Goal: Task Accomplishment & Management: Manage account settings

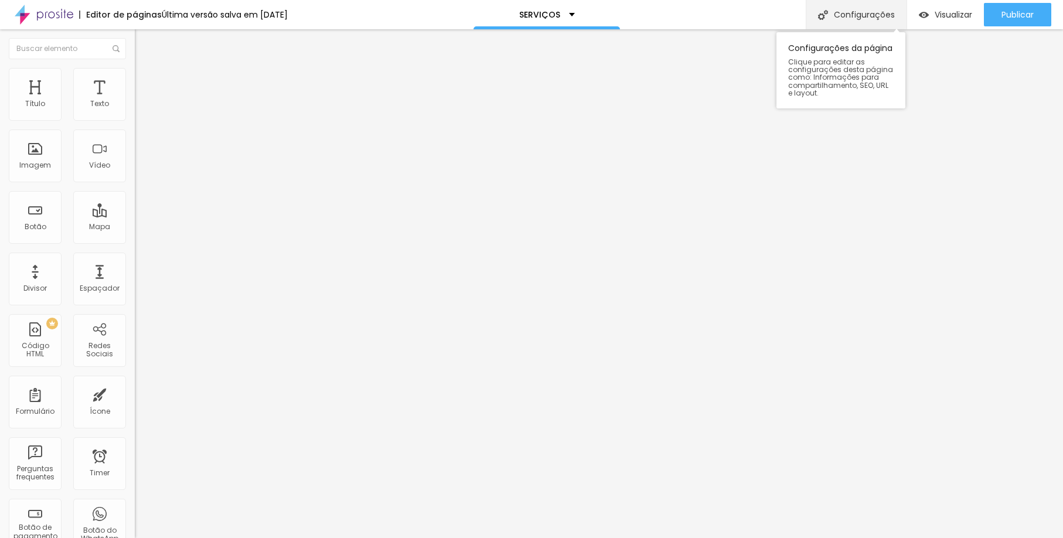
click at [849, 18] on div "Configurações" at bounding box center [856, 14] width 101 height 29
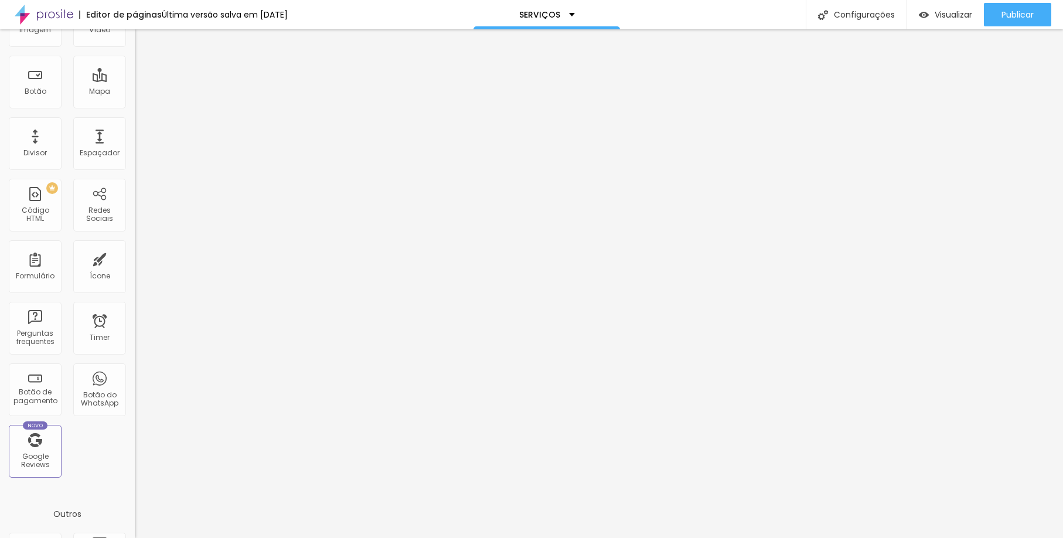
scroll to position [133, 0]
click at [56, 513] on div "Outros" at bounding box center [67, 517] width 135 height 32
click at [59, 518] on div "Outros" at bounding box center [67, 517] width 135 height 32
click at [69, 518] on div "Outros" at bounding box center [67, 517] width 135 height 32
click at [77, 526] on div "Outros" at bounding box center [67, 517] width 135 height 32
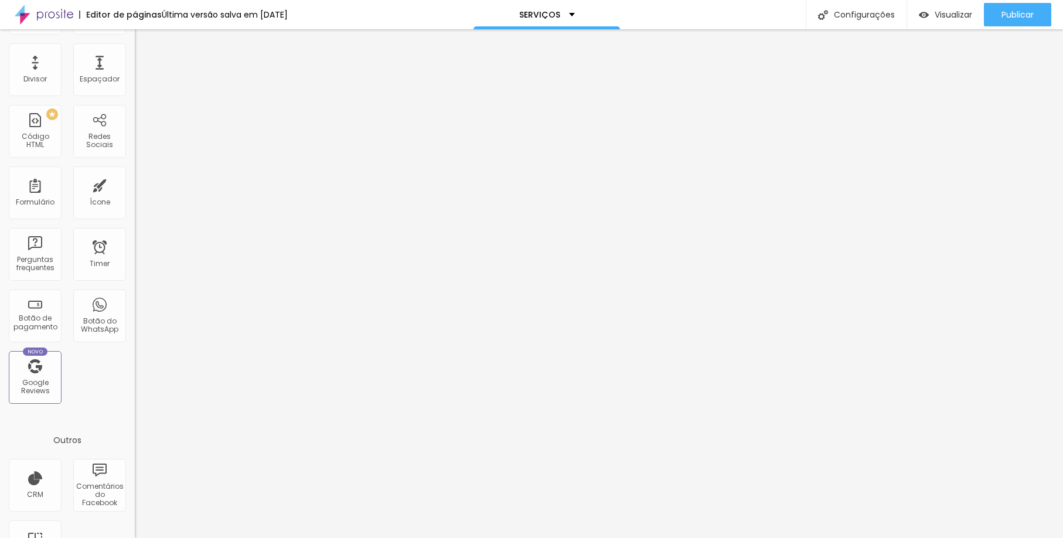
scroll to position [256, 0]
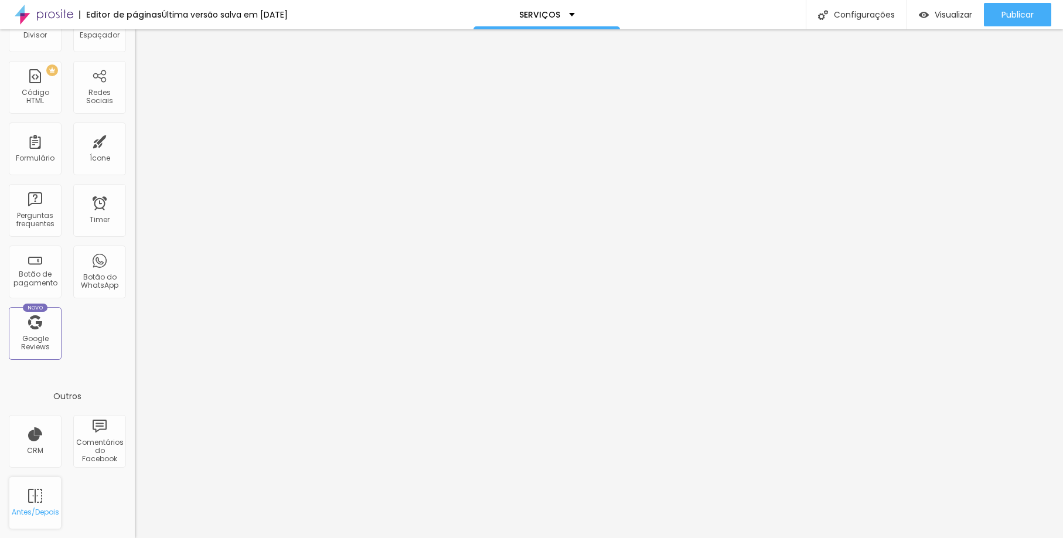
click at [37, 527] on div "Antes/Depois" at bounding box center [35, 502] width 53 height 53
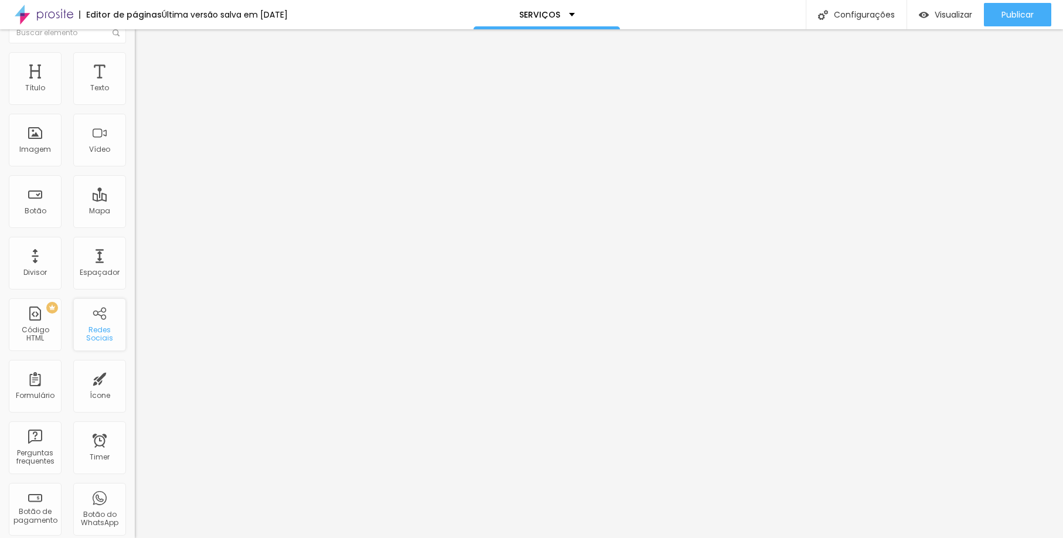
scroll to position [0, 0]
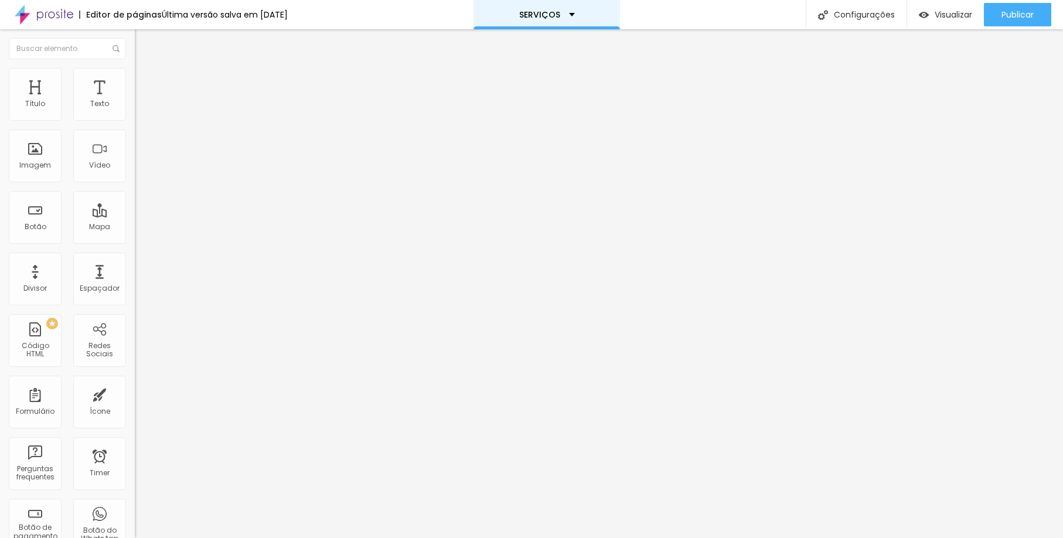
click at [594, 13] on div "SERVIÇOS" at bounding box center [547, 14] width 147 height 29
type input "21"
type input "22"
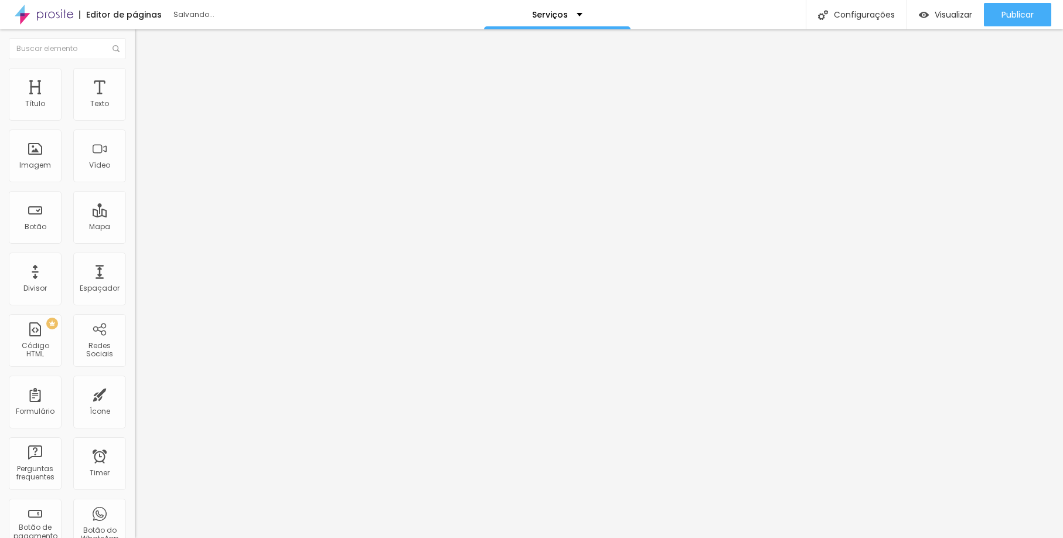
type input "23"
type input "26"
type input "27"
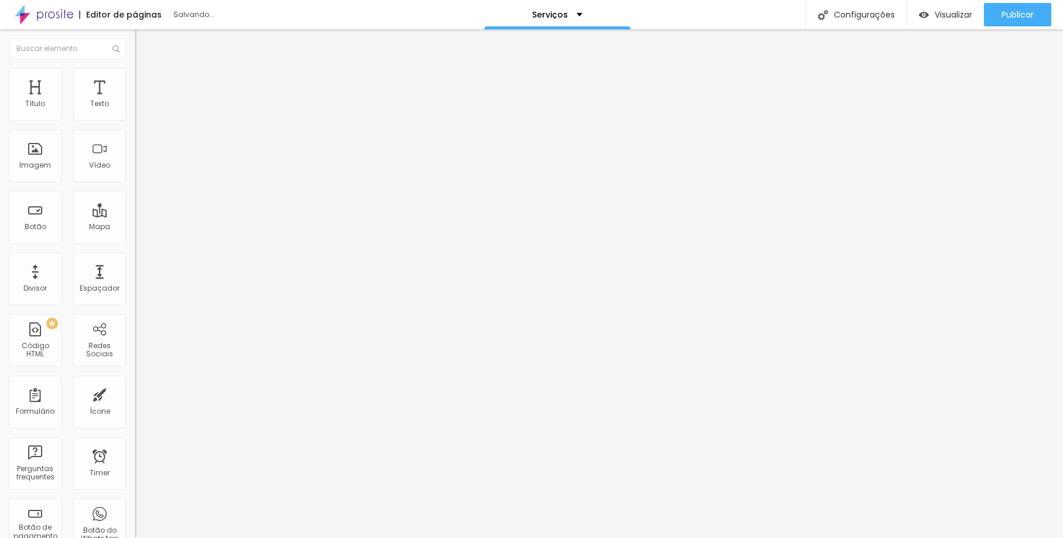
type input "27"
drag, startPoint x: 62, startPoint y: 115, endPoint x: 83, endPoint y: 117, distance: 20.6
click at [135, 216] on input "range" at bounding box center [173, 220] width 76 height 9
type input "26"
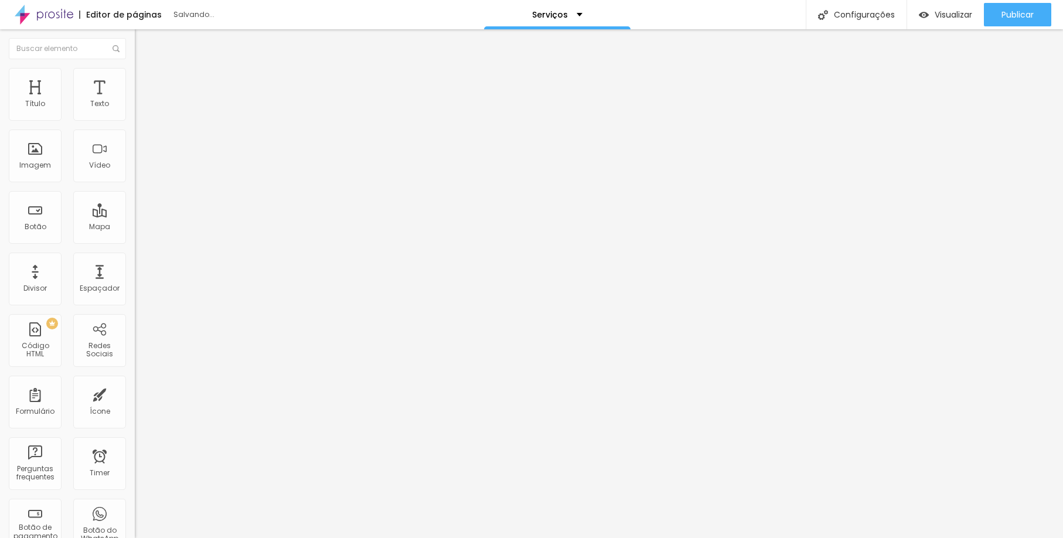
type input "25"
type input "23"
type input "21"
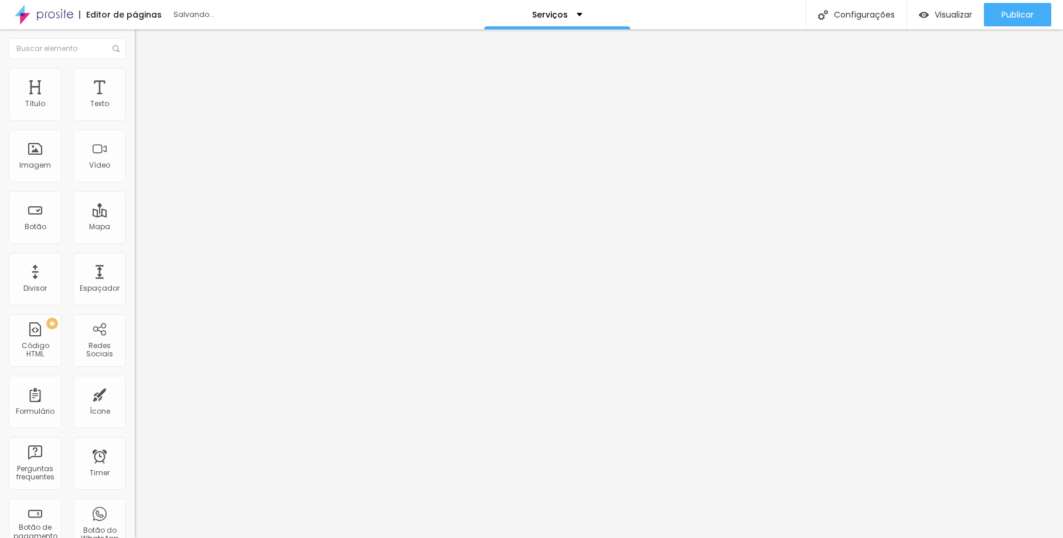
type input "21"
type input "20"
type input "19"
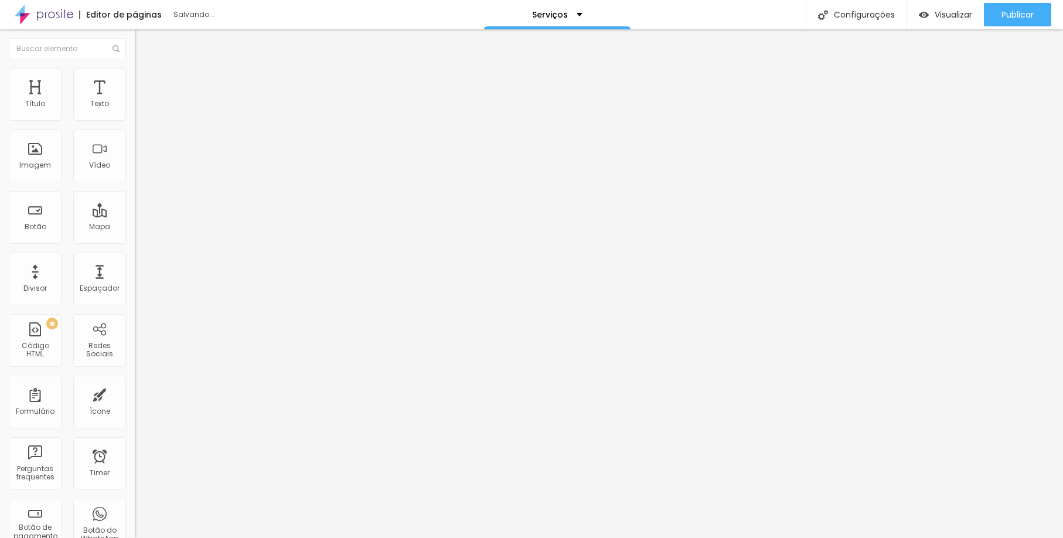
drag, startPoint x: 83, startPoint y: 117, endPoint x: 46, endPoint y: 127, distance: 37.7
type input "14"
click at [135, 127] on div "19 Tamanho do texto" at bounding box center [202, 163] width 135 height 166
type input "14"
type input "0.1"
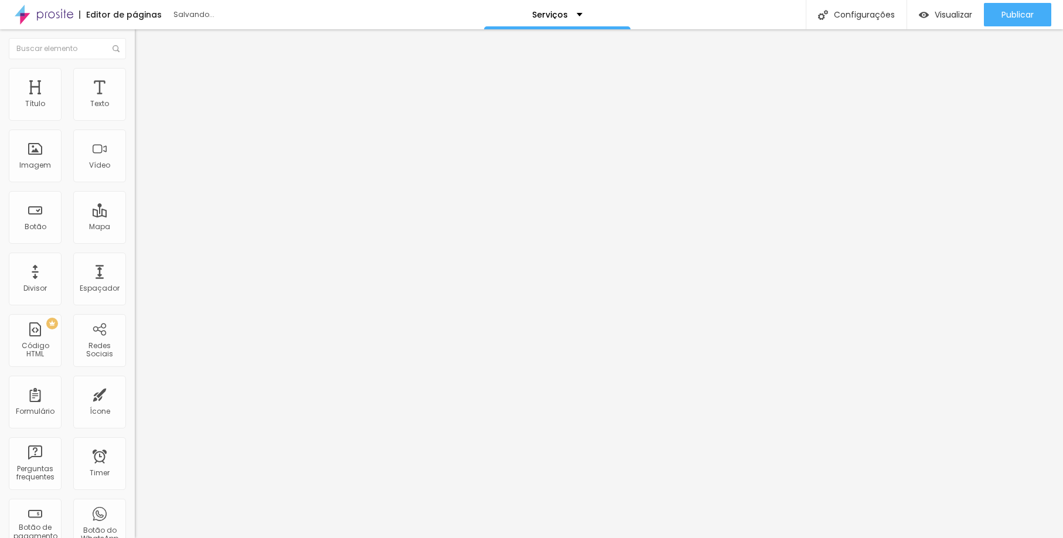
type input "0.1"
type input "1.3"
type input "2.8"
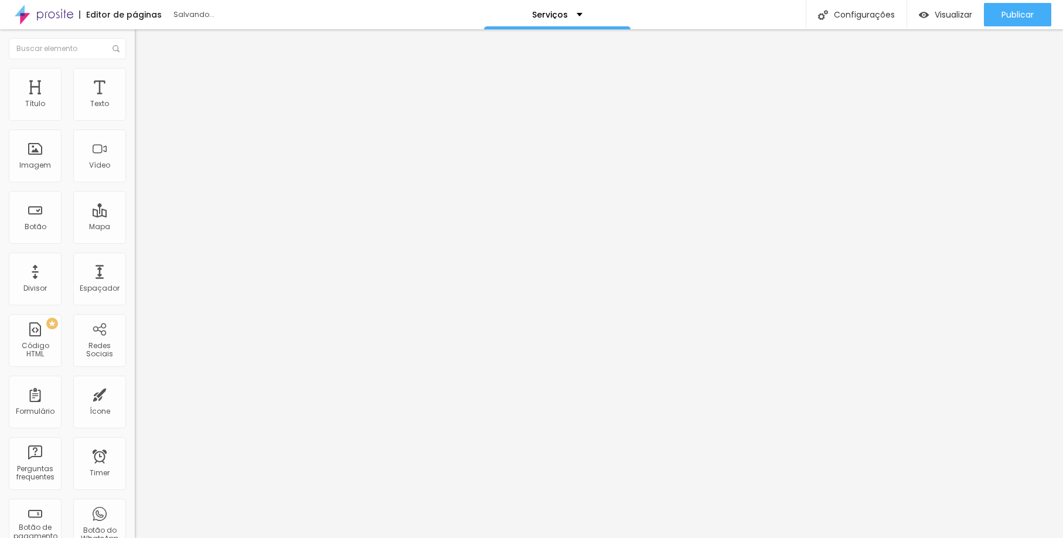
type input "3.6"
drag, startPoint x: 26, startPoint y: 142, endPoint x: 53, endPoint y: 144, distance: 27.1
type input "3.6"
click at [135, 382] on input "range" at bounding box center [173, 386] width 76 height 9
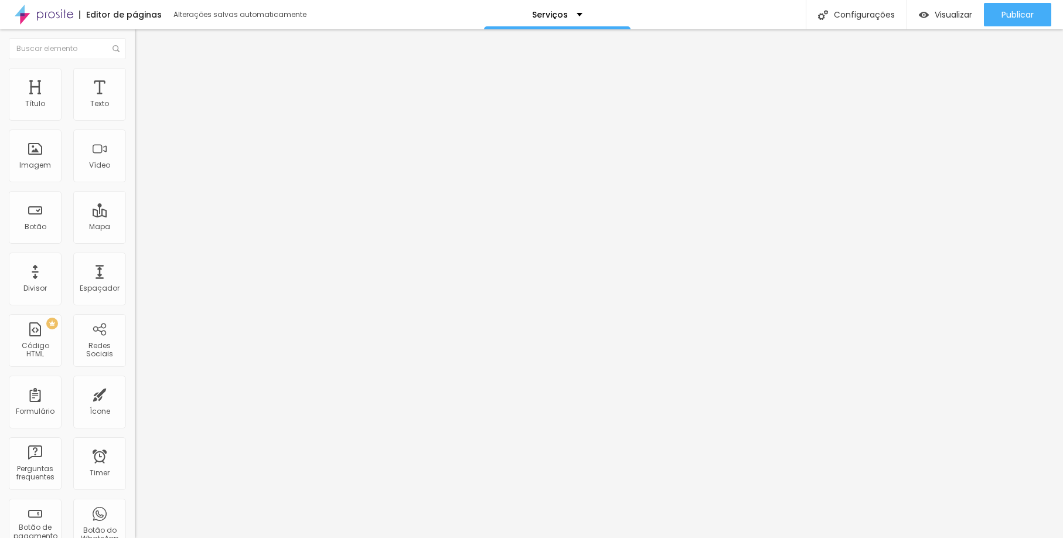
type input "15"
type input "18"
type input "24"
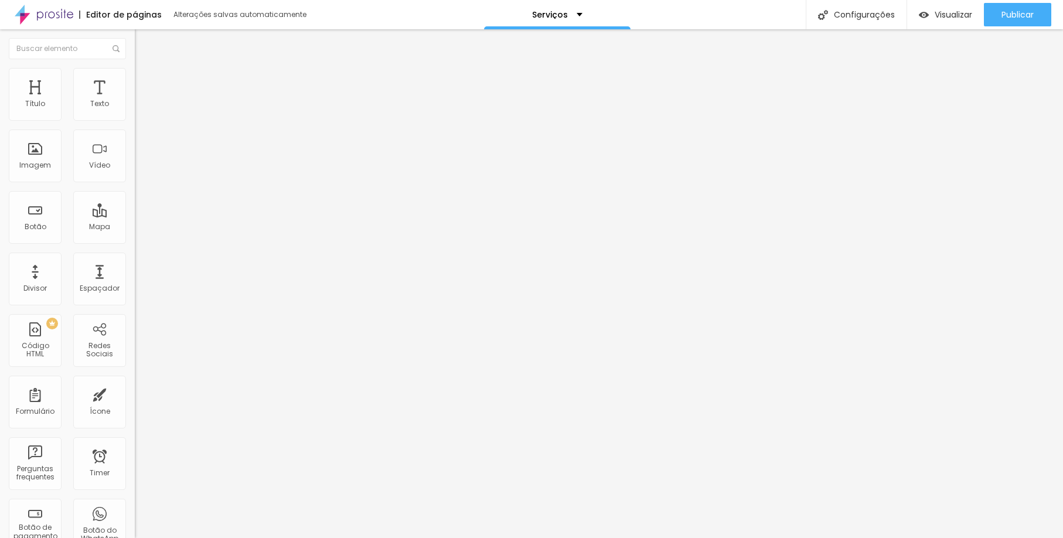
type input "24"
drag, startPoint x: 49, startPoint y: 118, endPoint x: 77, endPoint y: 119, distance: 28.1
type input "24"
click at [135, 216] on input "range" at bounding box center [173, 220] width 76 height 9
click at [135, 116] on img at bounding box center [139, 112] width 8 height 8
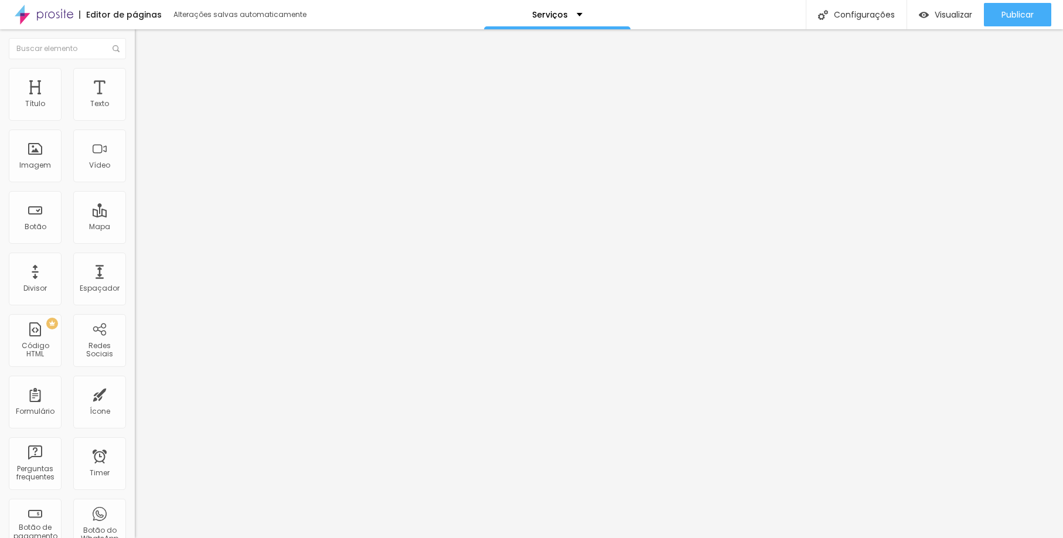
click at [135, 119] on div at bounding box center [202, 121] width 135 height 9
click at [135, 114] on div at bounding box center [202, 112] width 135 height 9
click at [135, 80] on li "Avançado" at bounding box center [202, 86] width 135 height 12
type input "25"
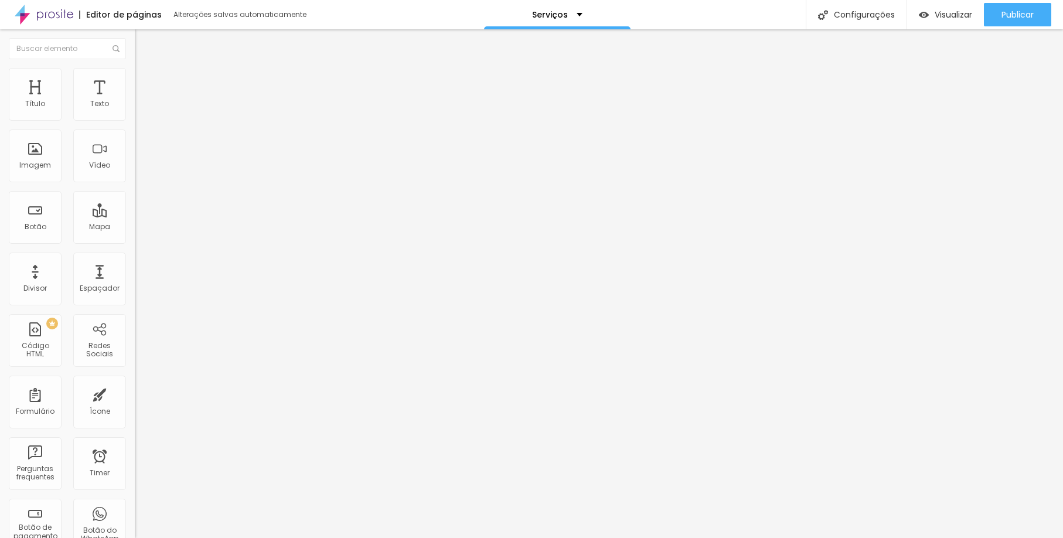
type input "30"
type input "40"
type input "45"
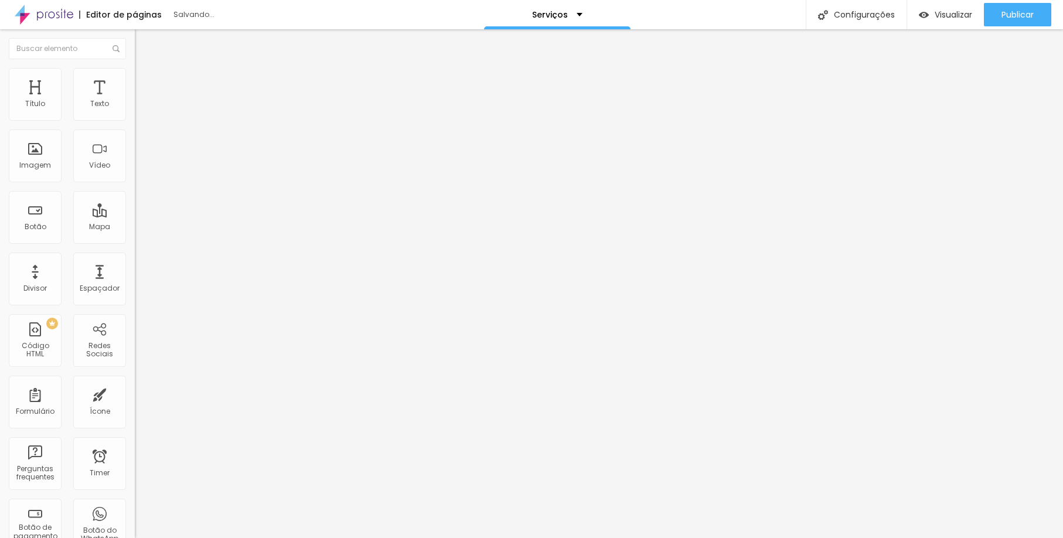
type input "45"
type input "50"
type input "45"
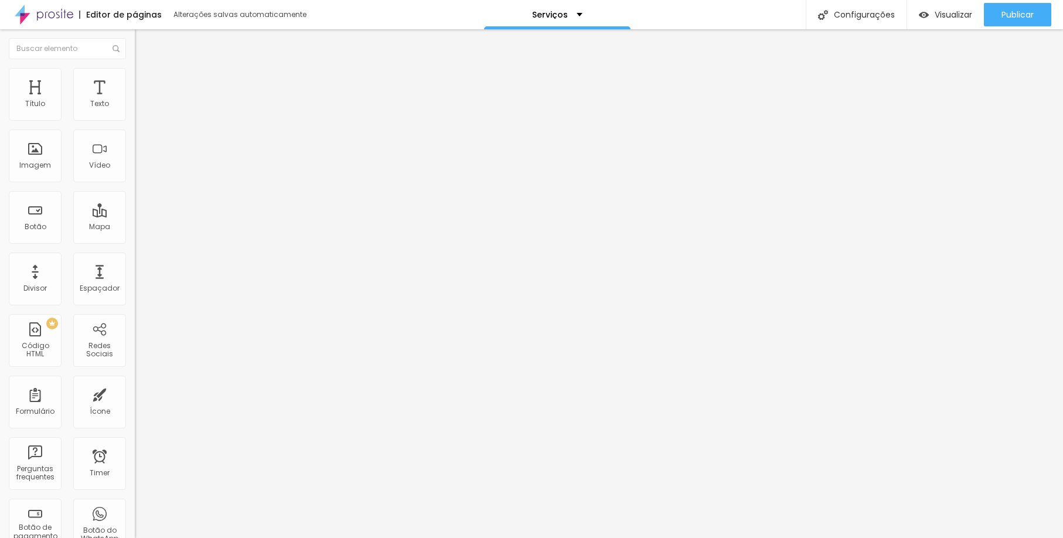
type input "40"
type input "35"
type input "30"
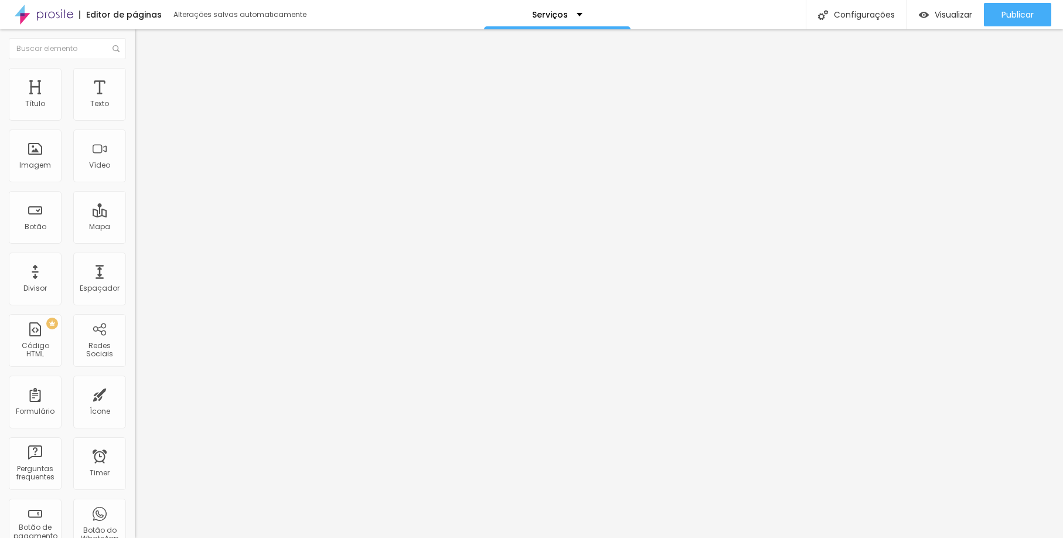
type input "30"
type input "25"
type input "20"
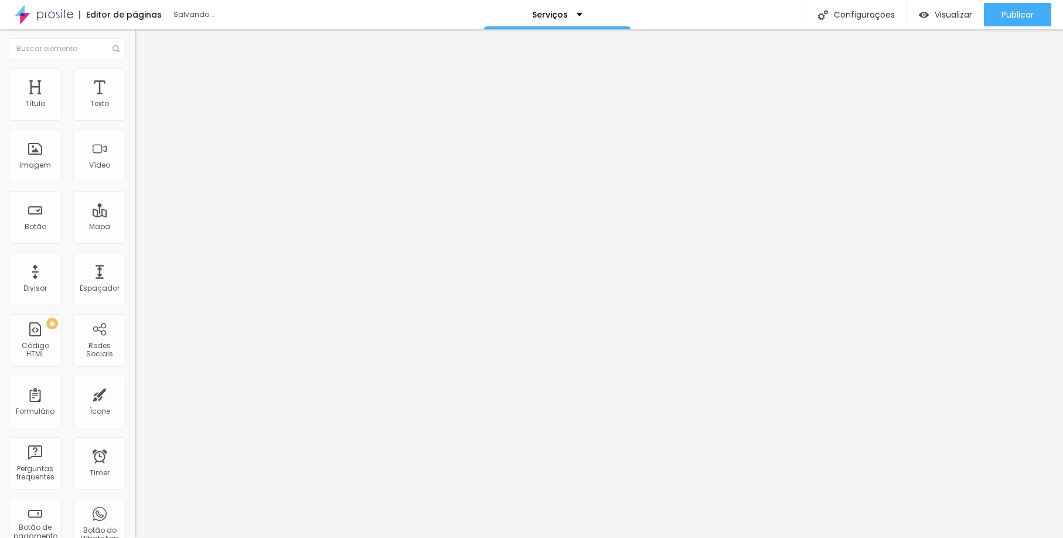
type input "15"
type input "20"
type input "25"
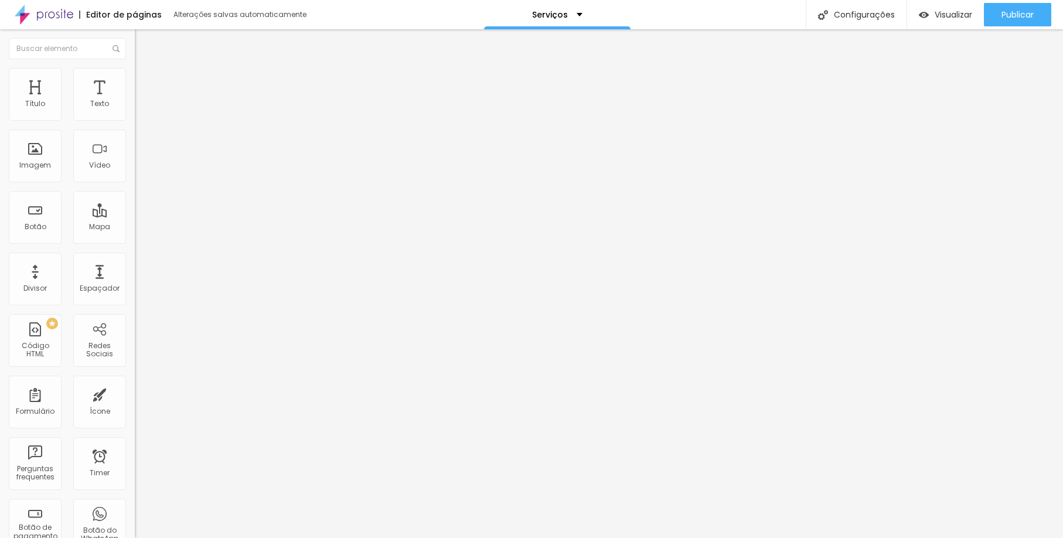
type input "25"
type input "30"
drag, startPoint x: 54, startPoint y: 114, endPoint x: 60, endPoint y: 126, distance: 13.6
type input "30"
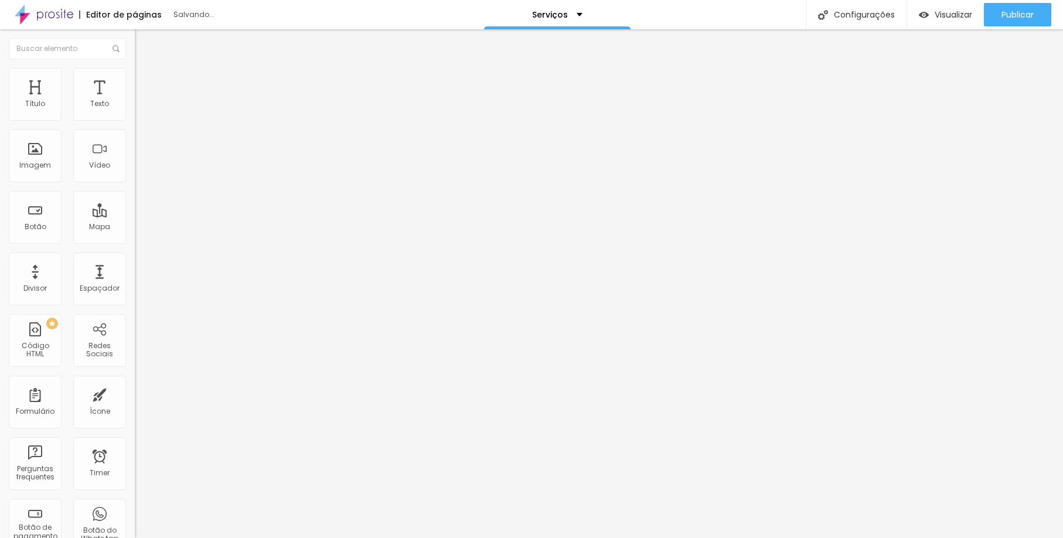
click at [135, 126] on div "30 px Espaçamento Interno" at bounding box center [202, 174] width 135 height 166
click at [135, 76] on li "Estilo" at bounding box center [202, 74] width 135 height 12
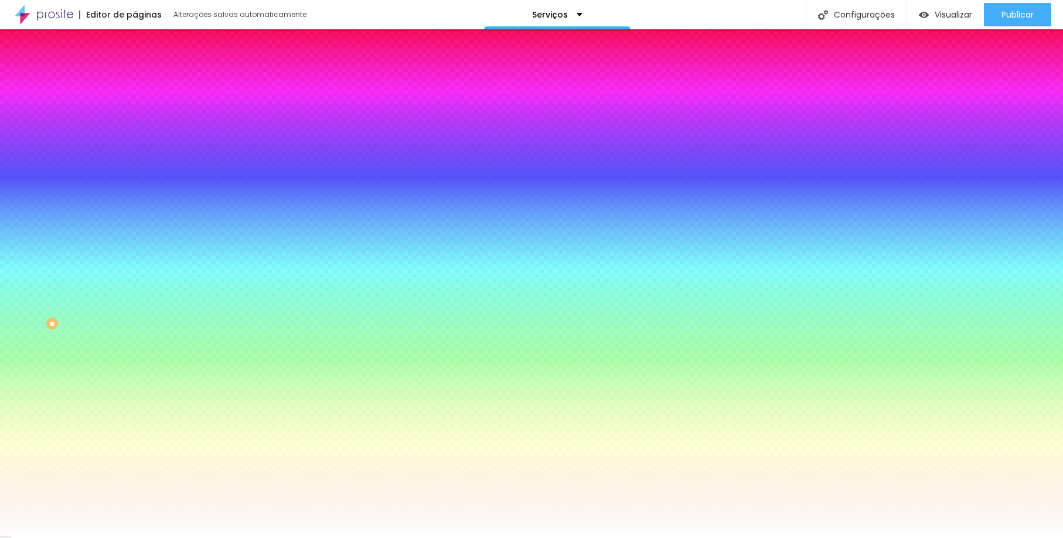
drag, startPoint x: 28, startPoint y: 148, endPoint x: 47, endPoint y: 147, distance: 19.4
click at [135, 260] on div at bounding box center [202, 265] width 135 height 11
click at [135, 67] on img at bounding box center [140, 61] width 11 height 11
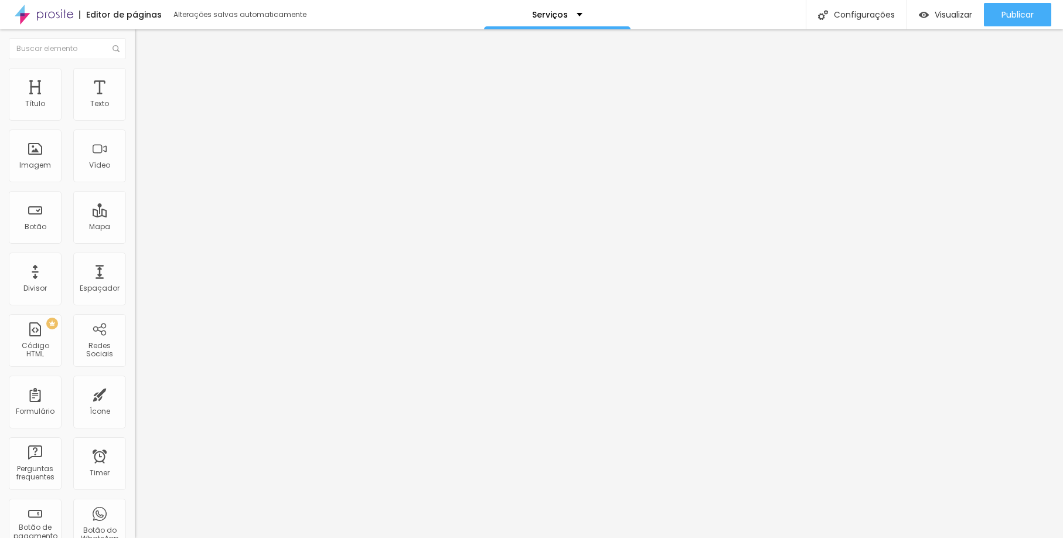
type input "23"
type input "19"
type input "16"
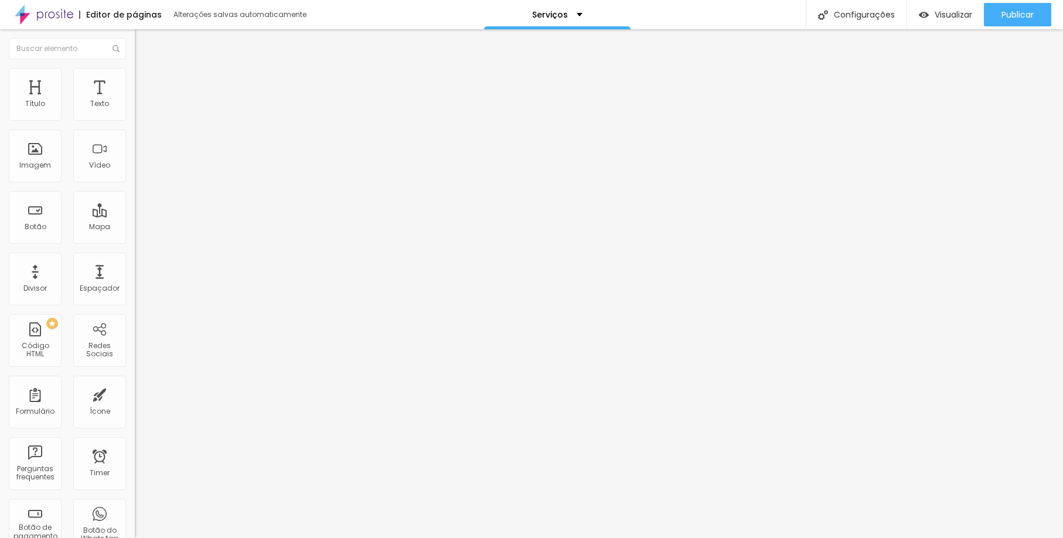
type input "16"
type input "13"
type input "14"
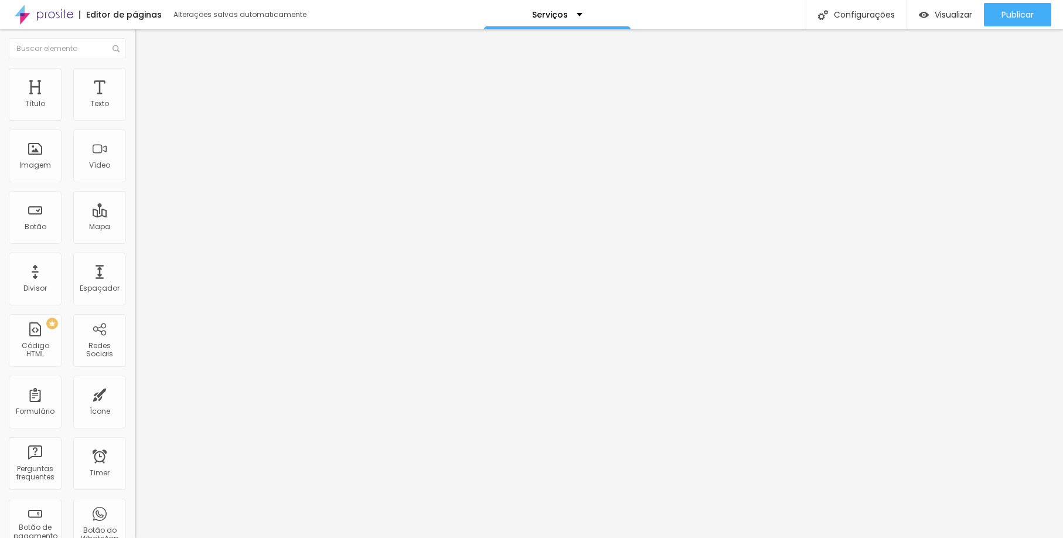
type input "18"
type input "25"
type input "32"
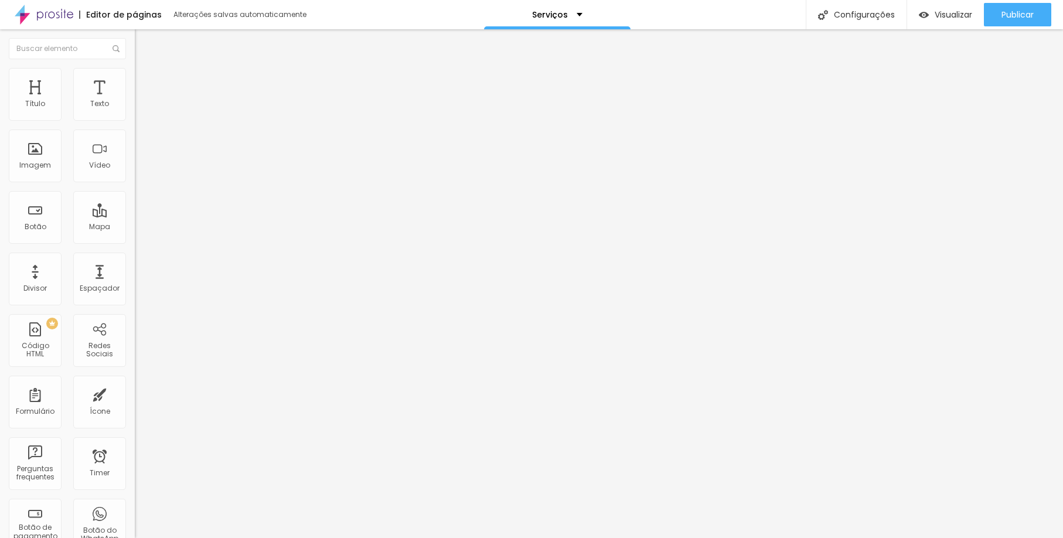
type input "32"
drag, startPoint x: 73, startPoint y: 118, endPoint x: 125, endPoint y: 121, distance: 52.2
type input "32"
click at [135, 121] on div "32 Tamanho do texto" at bounding box center [202, 163] width 135 height 166
type input "4.5"
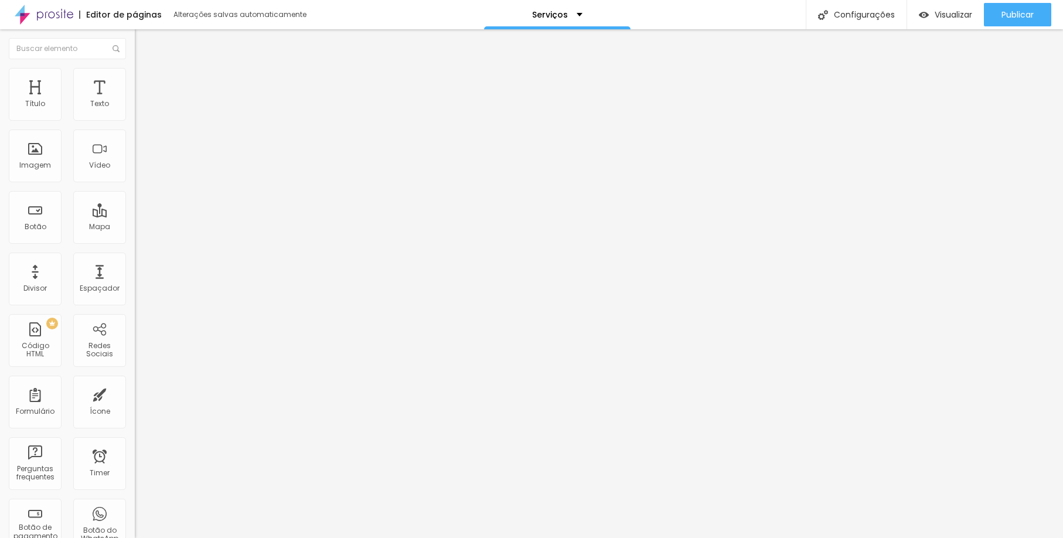
type input "4.5"
type input "9"
type input "9.4"
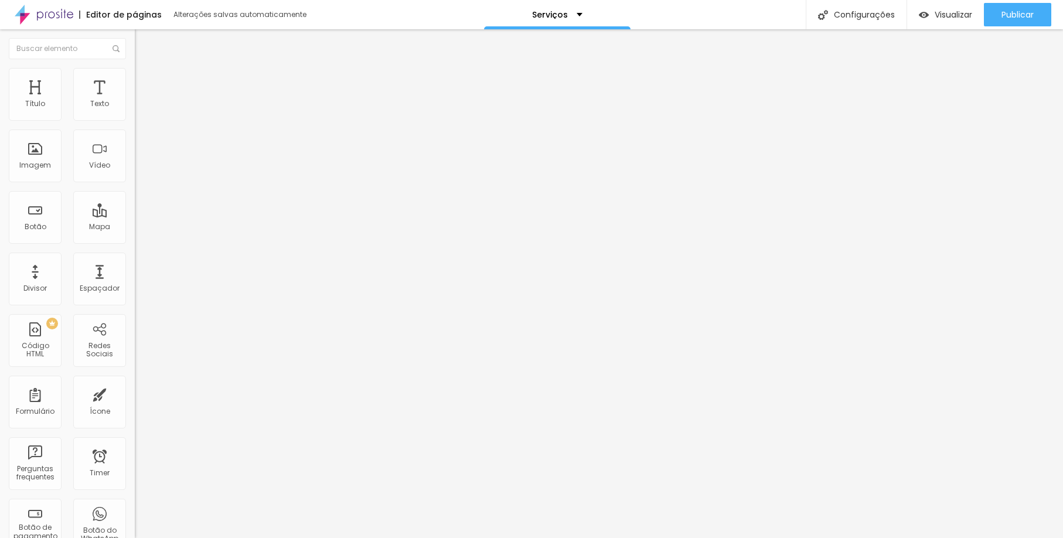
type input "10"
drag, startPoint x: 59, startPoint y: 141, endPoint x: 113, endPoint y: 141, distance: 53.9
type input "10"
click at [135, 246] on div "10 Espaço entre letras" at bounding box center [202, 329] width 135 height 166
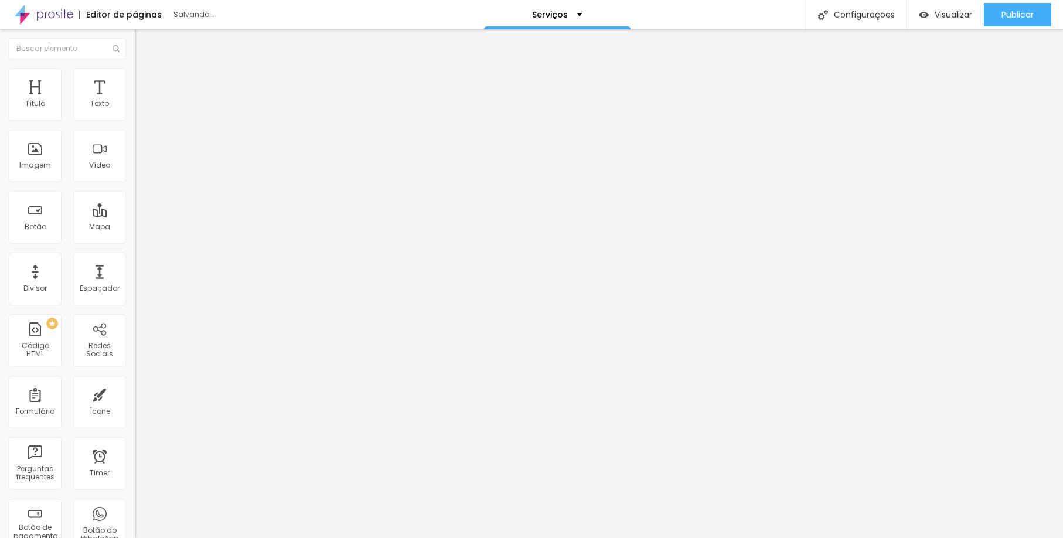
type input "1.4"
type input "2"
type input "1.8"
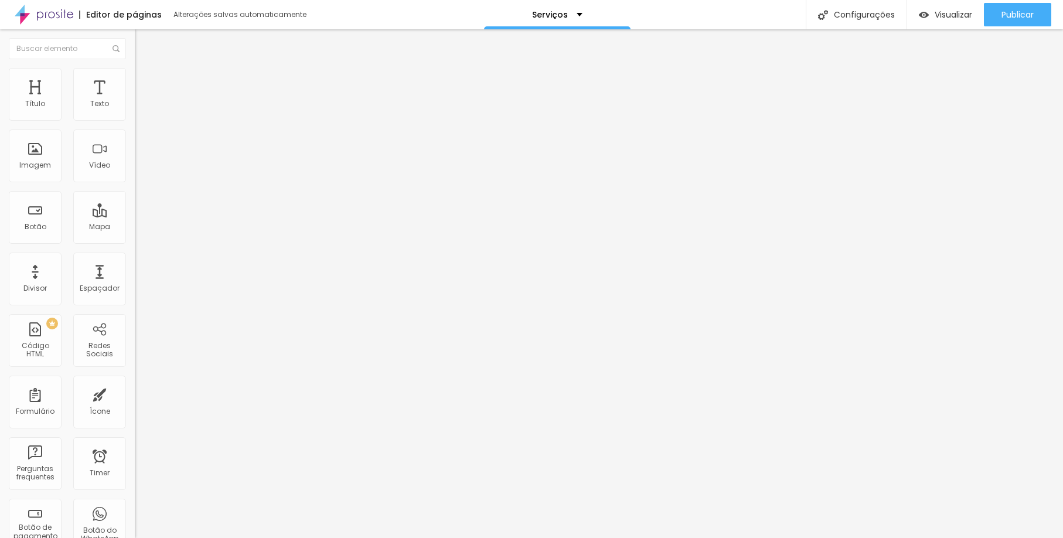
type input "1.8"
type input "1"
type input "1.1"
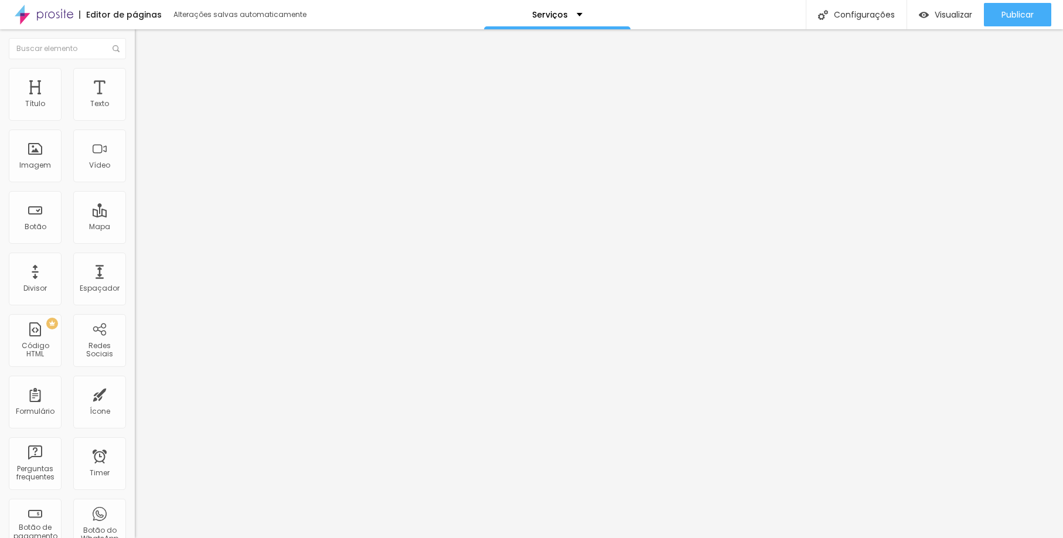
type input "1.2"
drag, startPoint x: 70, startPoint y: 169, endPoint x: 62, endPoint y: 168, distance: 8.9
type input "1.2"
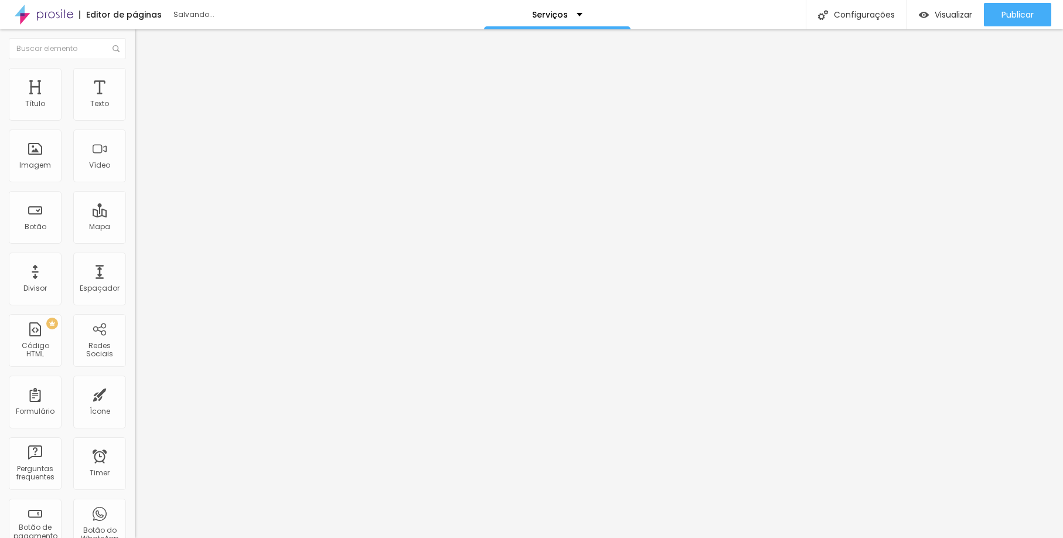
click at [145, 81] on span "Avançado" at bounding box center [164, 76] width 39 height 10
drag, startPoint x: 34, startPoint y: 121, endPoint x: 79, endPoint y: 121, distance: 45.1
click at [135, 216] on div at bounding box center [202, 221] width 135 height 11
type input "15"
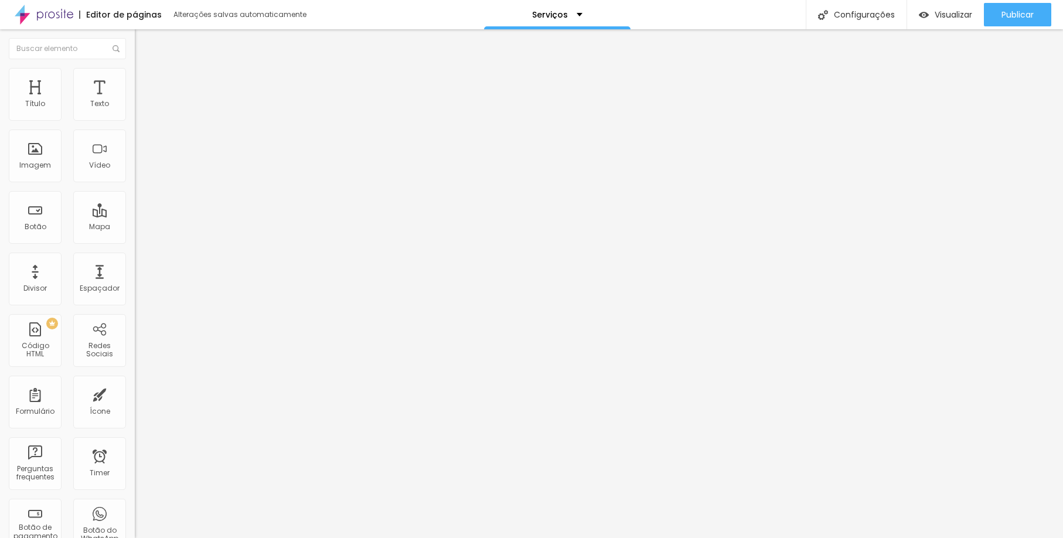
type input "62"
type input "100"
type input "92"
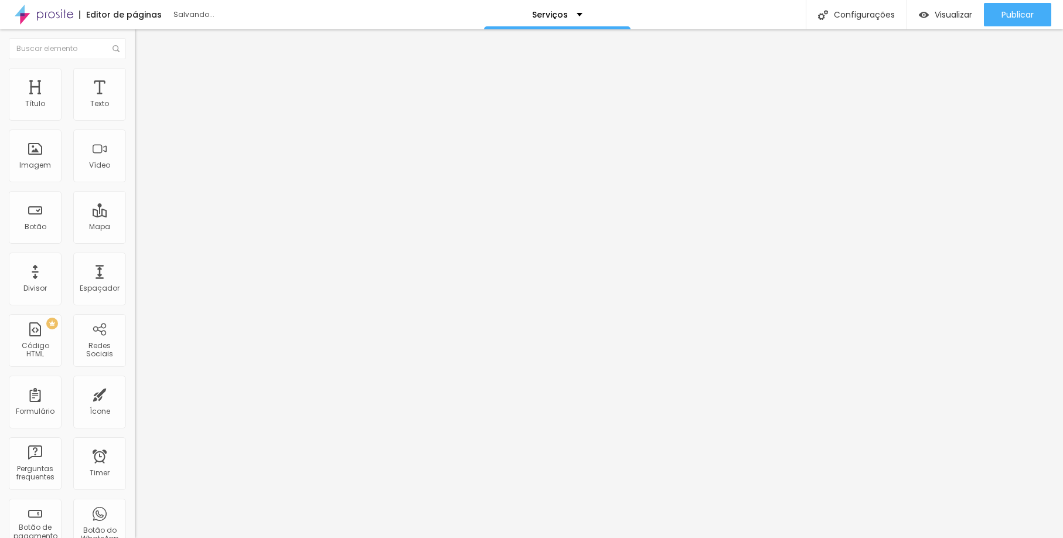
type input "92"
type input "55"
type input "24"
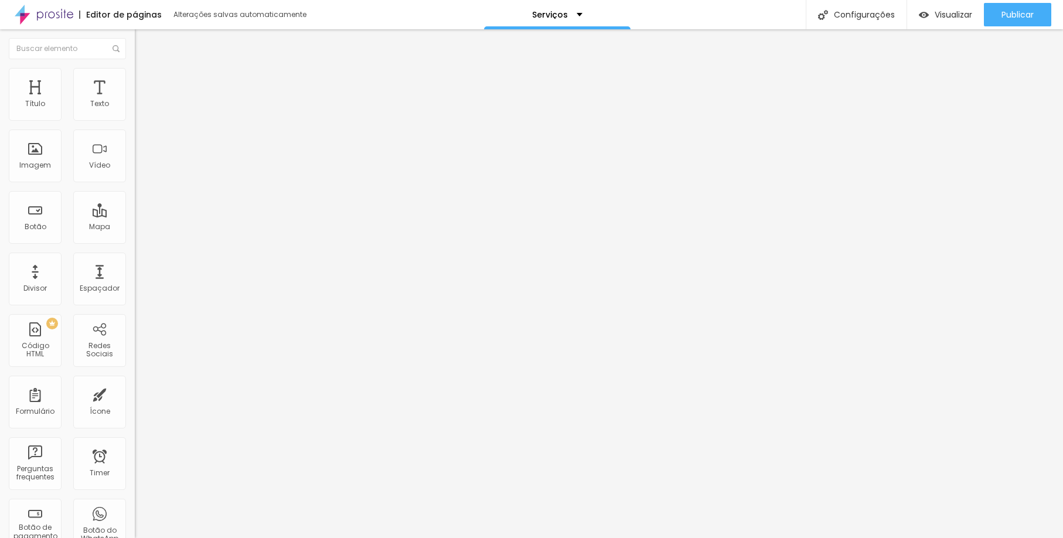
type input "10"
type input "6"
type input "3"
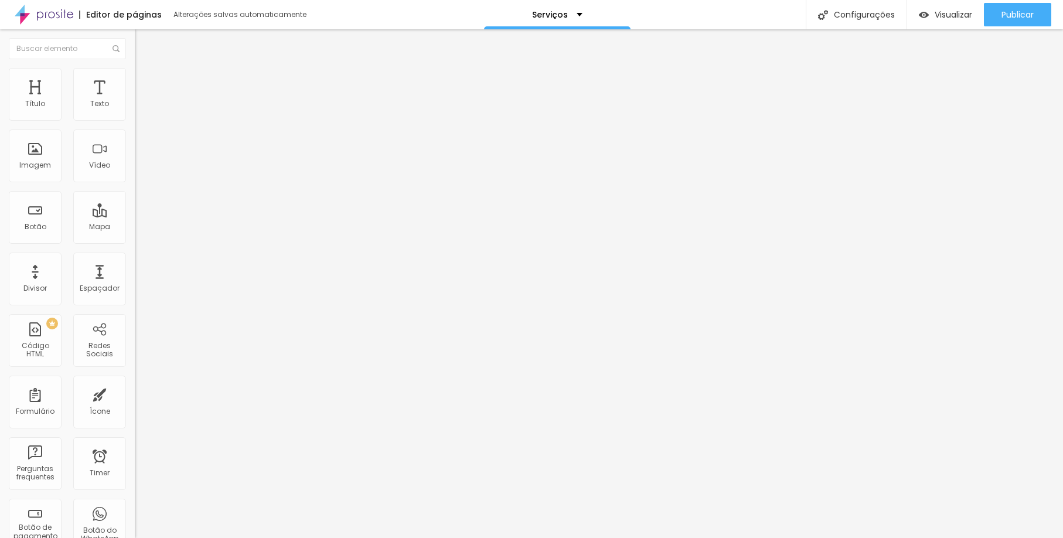
type input "3"
drag, startPoint x: 38, startPoint y: 118, endPoint x: 29, endPoint y: 139, distance: 22.9
type input "3"
click at [135, 139] on div "3 Espaço de cima 10 Espaço de baixo ID Html Classes Html Visível nos dispositiv…" at bounding box center [202, 326] width 135 height 493
click at [135, 113] on button "button" at bounding box center [143, 106] width 16 height 12
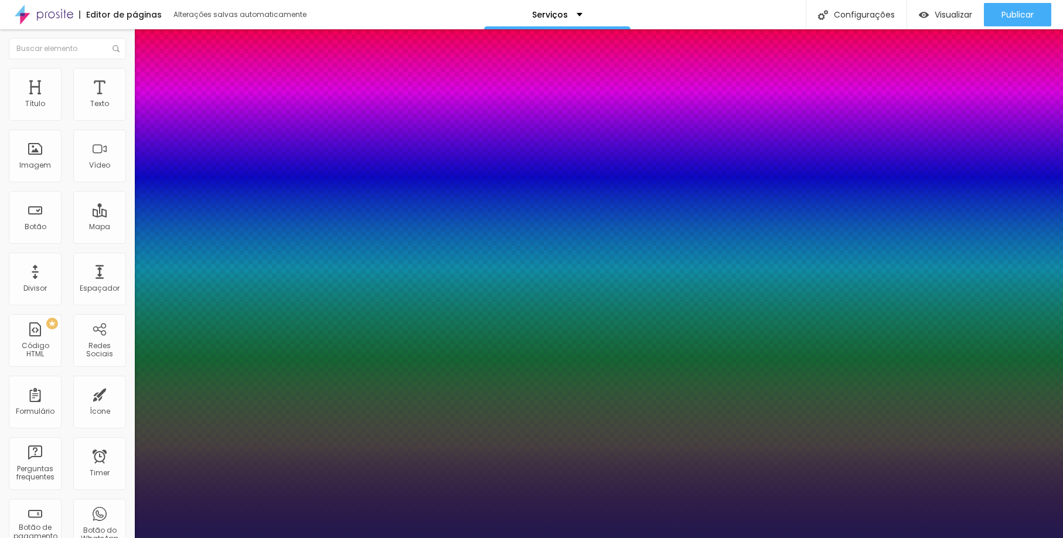
type input "1"
type input "13"
type input "1"
type input "15"
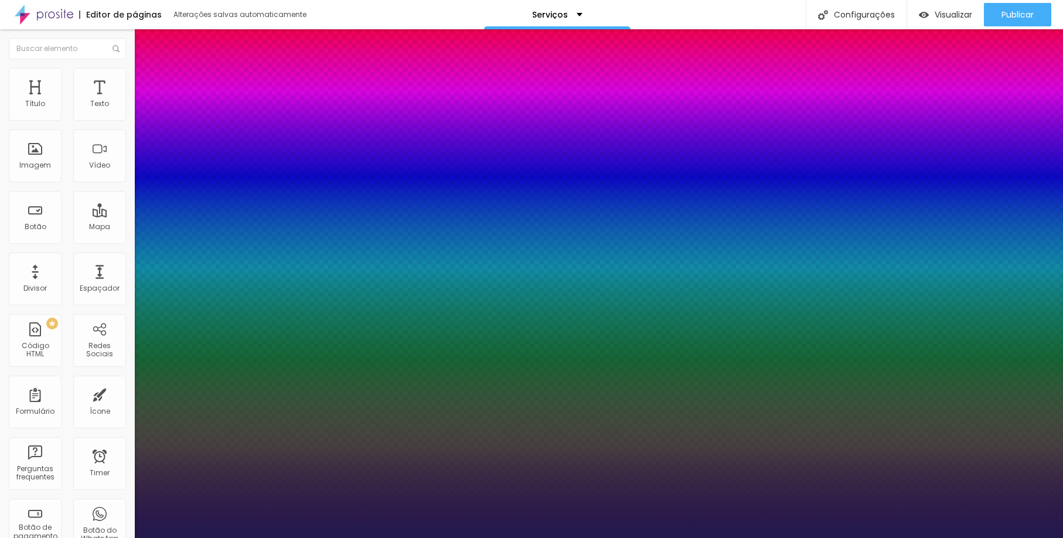
type input "15"
type input "1"
type input "20"
type input "1"
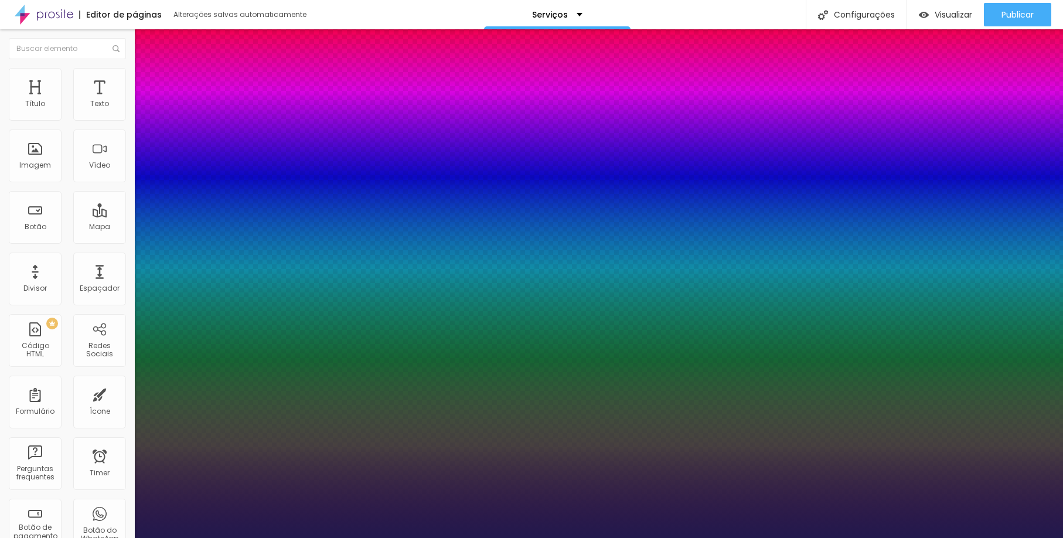
type input "22"
type input "1"
type input "23"
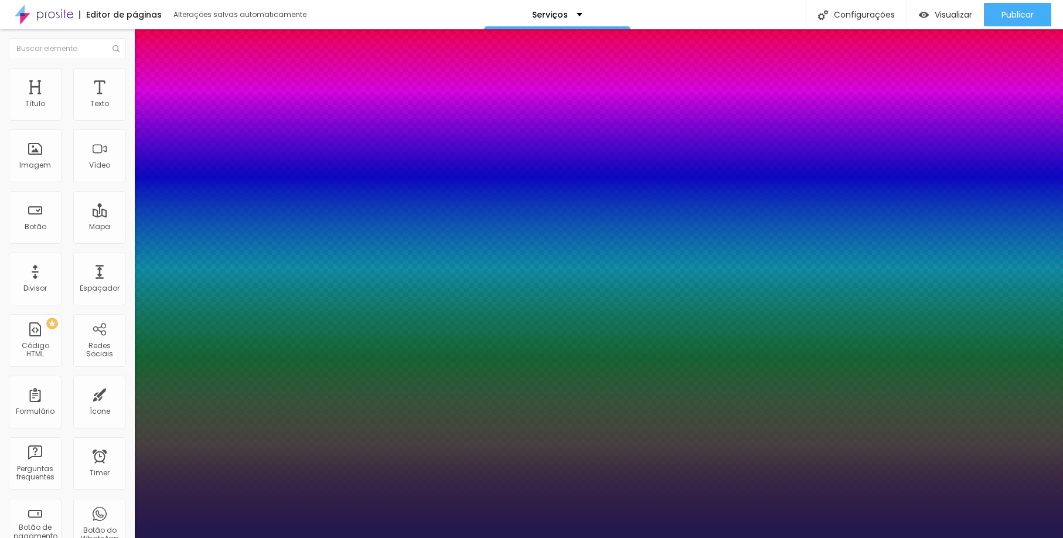
type input "1"
type input "22"
type input "1"
type input "21"
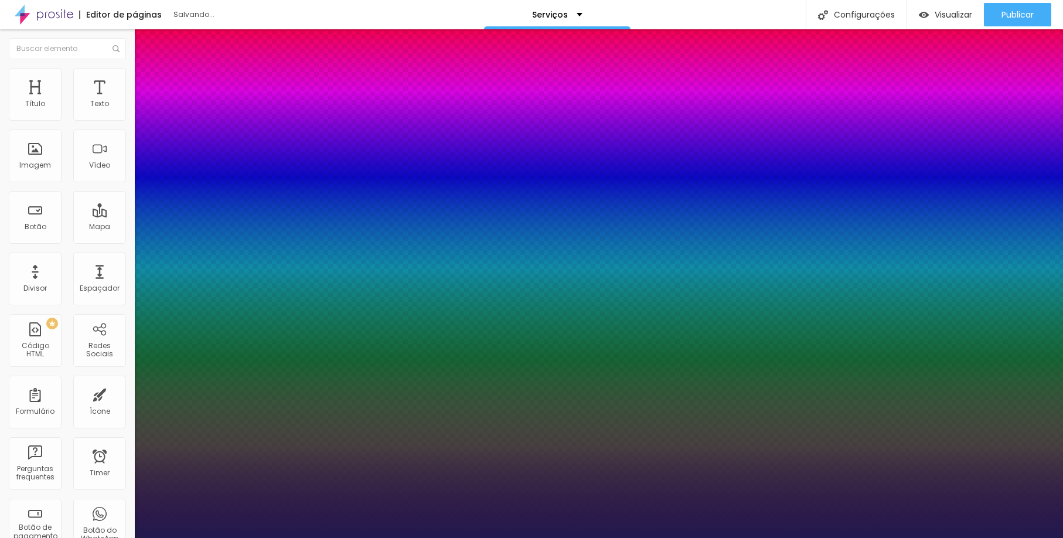
type input "21"
type input "1"
type input "20"
type input "1"
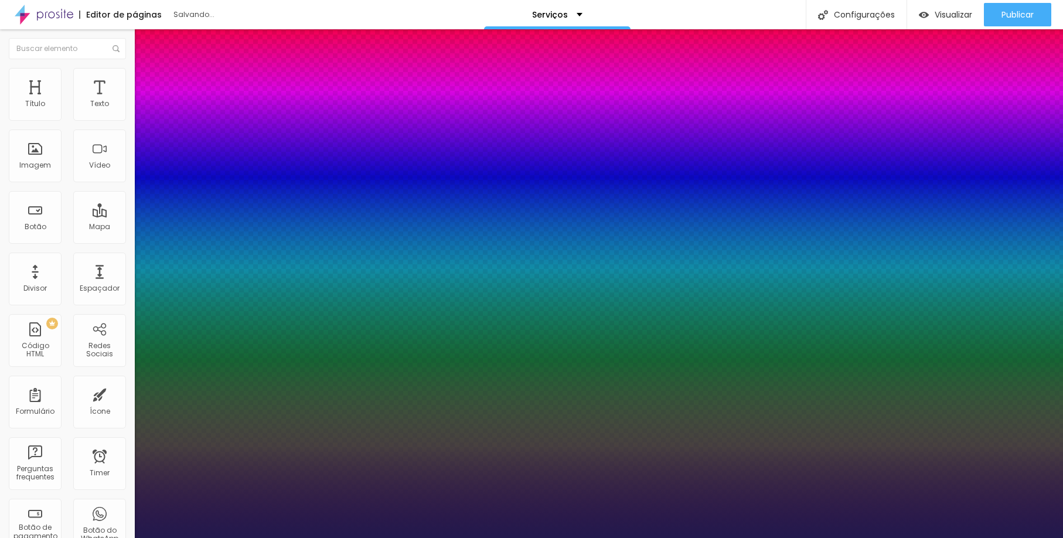
type input "18"
type input "1"
type input "19"
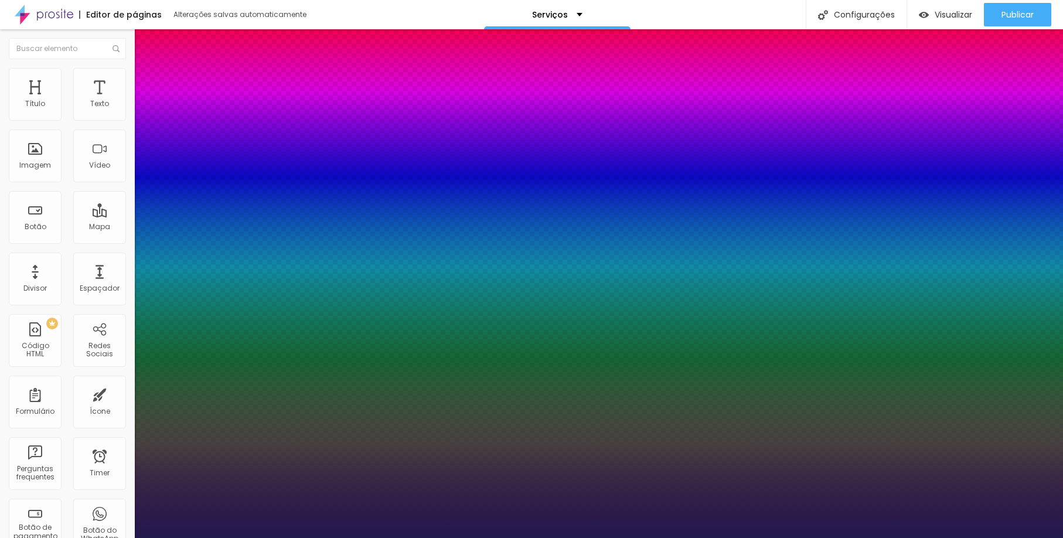
type input "1"
type input "21"
type input "1"
type input "20"
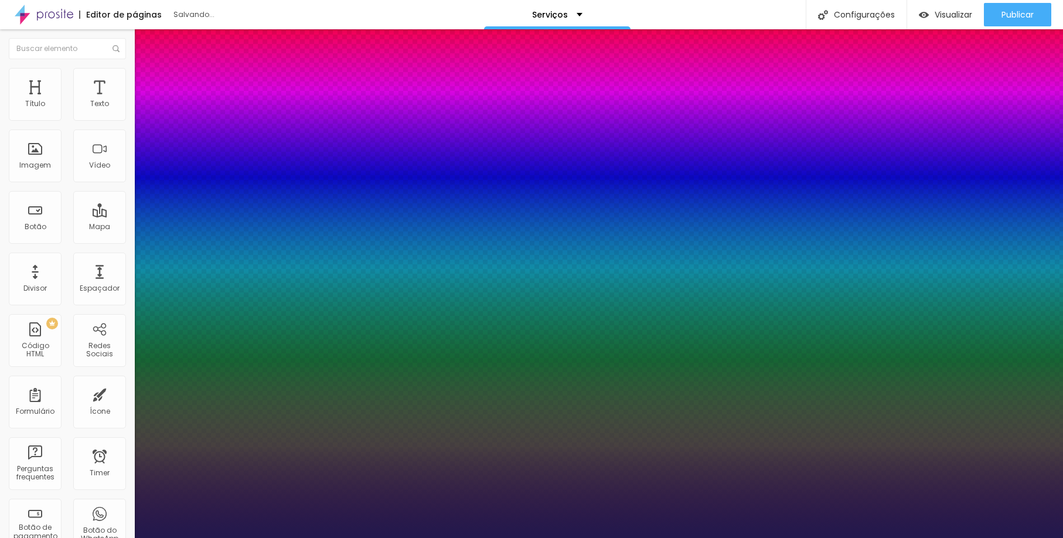
type input "20"
type input "1"
drag, startPoint x: 155, startPoint y: 197, endPoint x: 162, endPoint y: 200, distance: 7.3
type input "20"
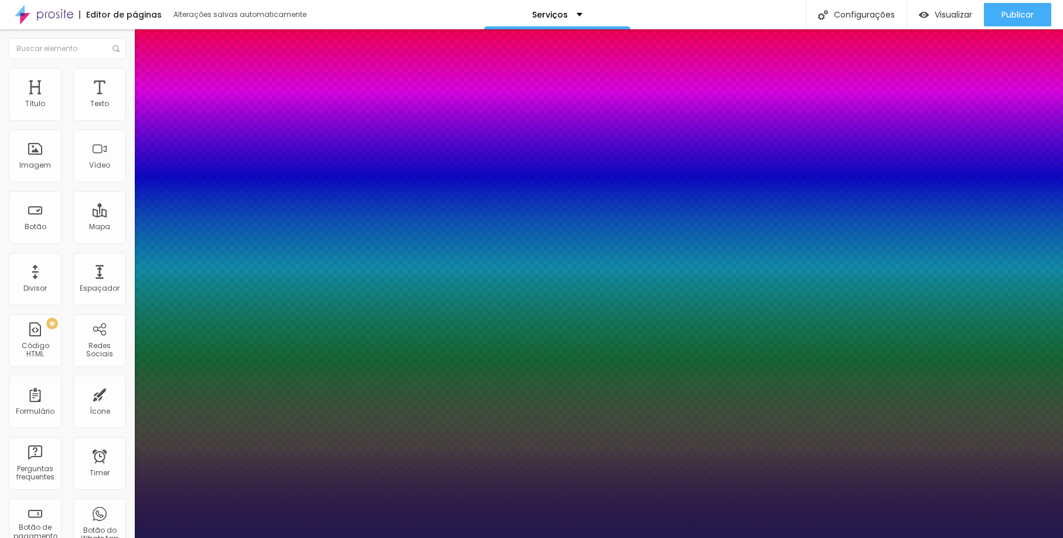
type input "0.6"
type input "1"
type input "0.7"
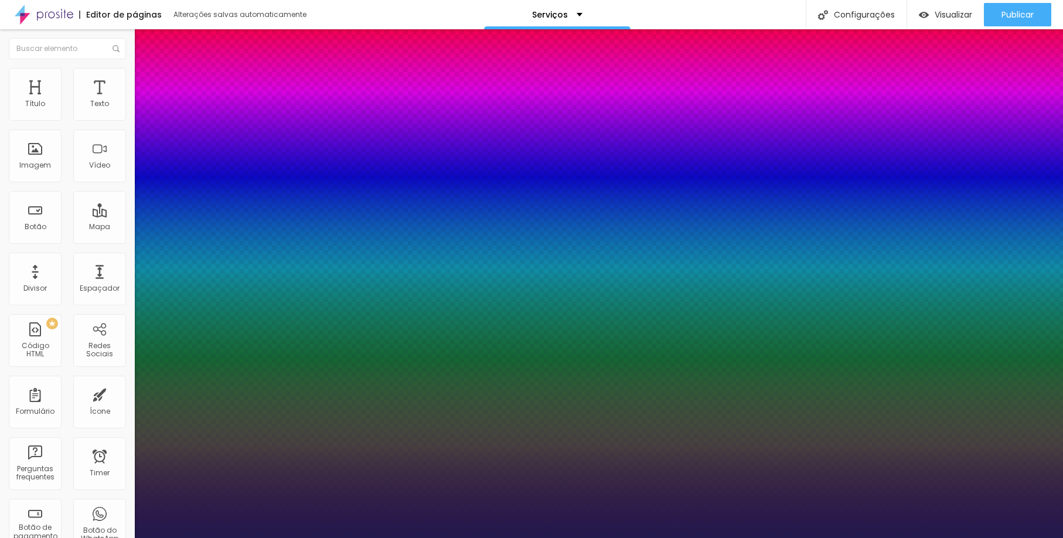
type input "1"
type input "1.1"
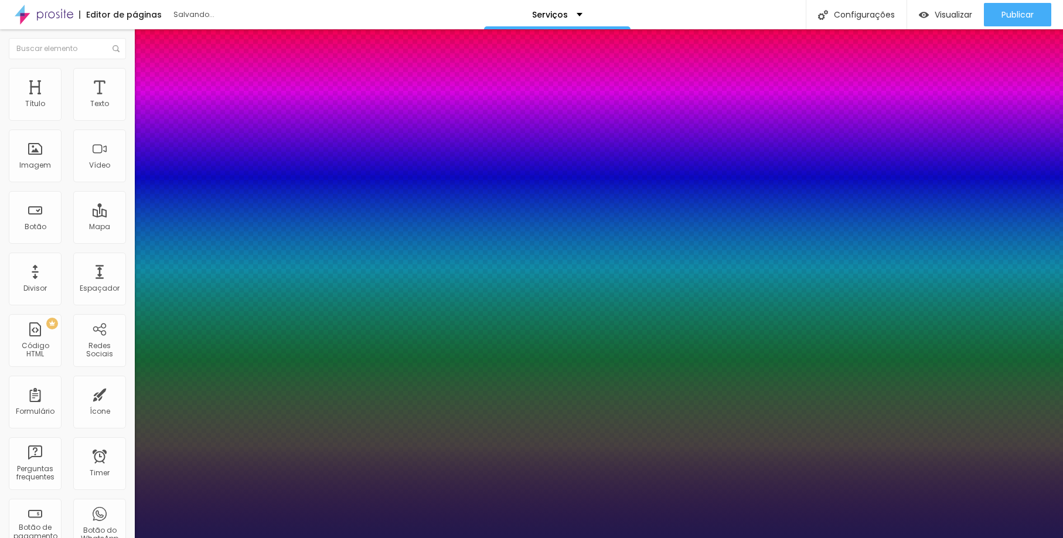
type input "1.1"
type input "1"
type input "1.2"
type input "1"
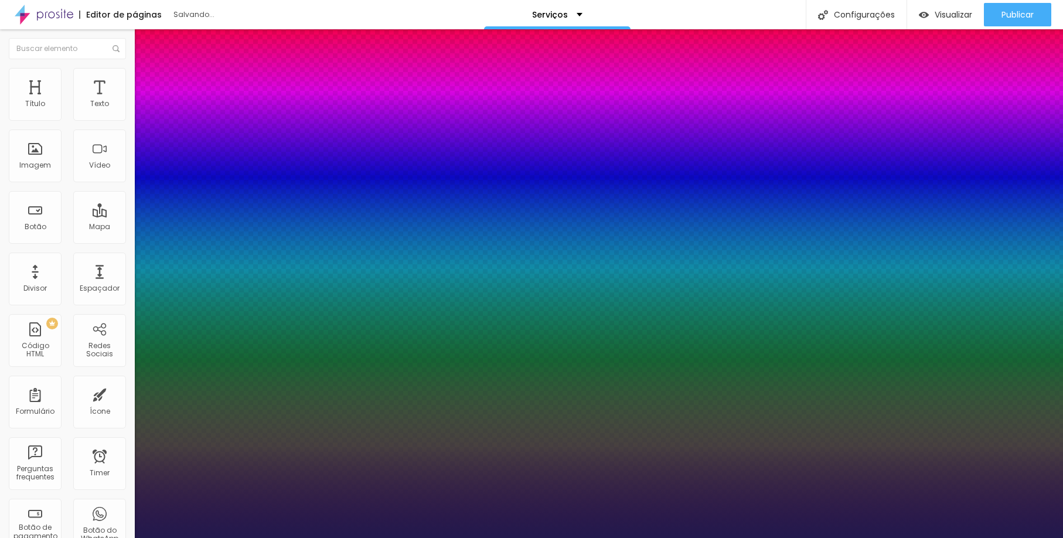
type input "1.3"
type input "1"
drag, startPoint x: 155, startPoint y: 223, endPoint x: 161, endPoint y: 223, distance: 5.9
type input "1.3"
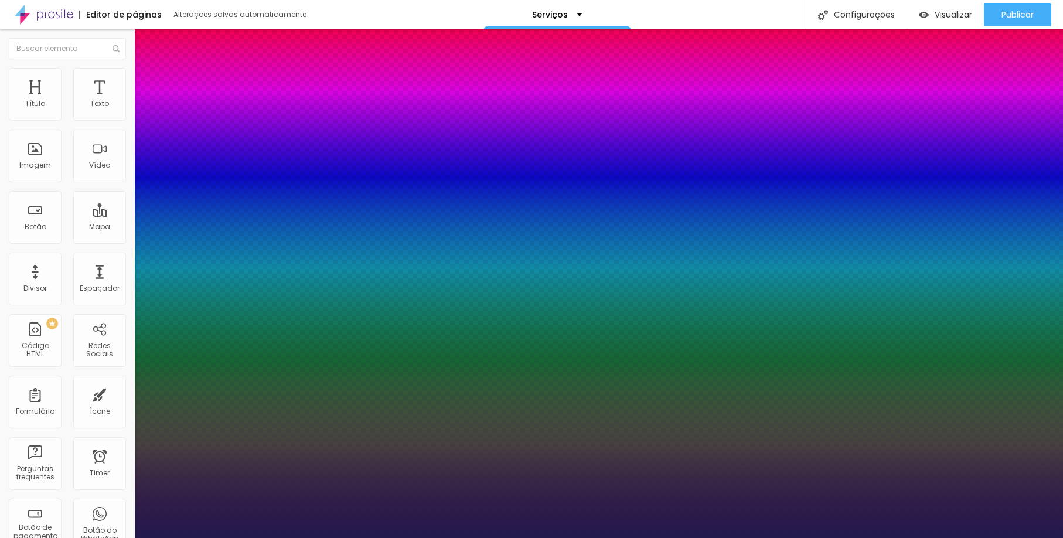
type input "1"
click at [100, 537] on div at bounding box center [531, 538] width 1063 height 0
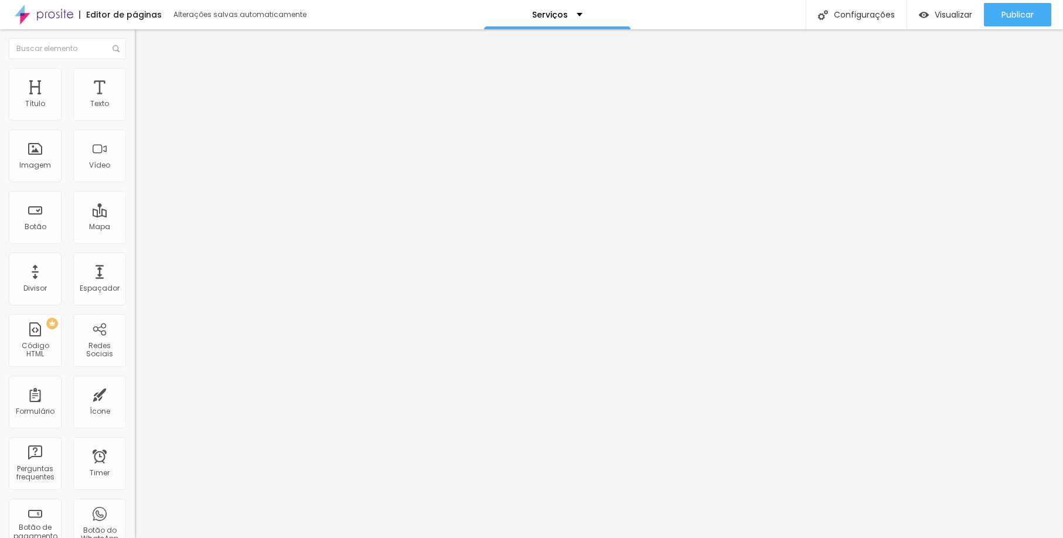
click at [145, 81] on span "Avançado" at bounding box center [164, 76] width 39 height 10
click at [139, 109] on icon "button" at bounding box center [142, 105] width 7 height 7
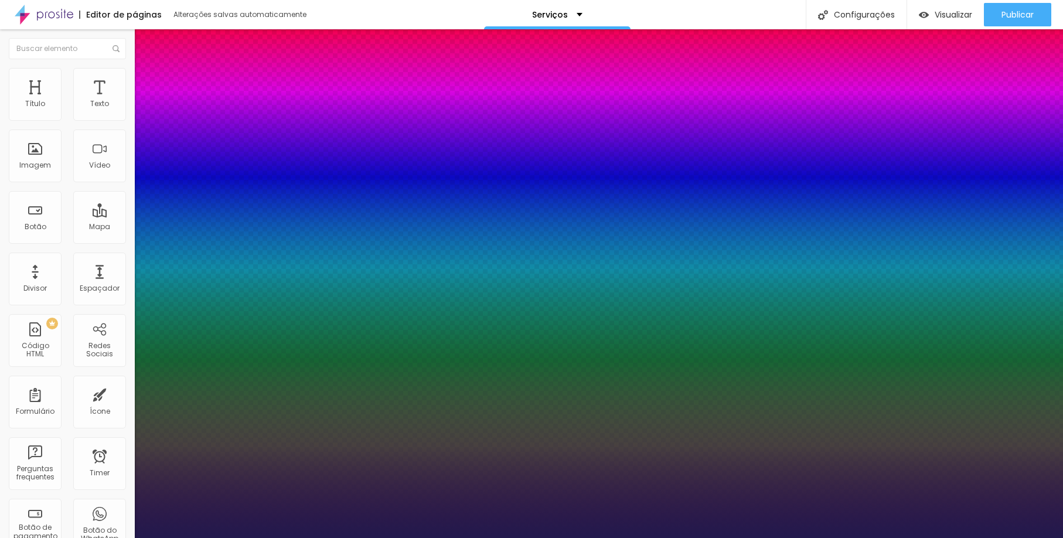
type input "1"
select select "Allan-Regular"
type input "1"
select select "AveriaLibre"
type input "1"
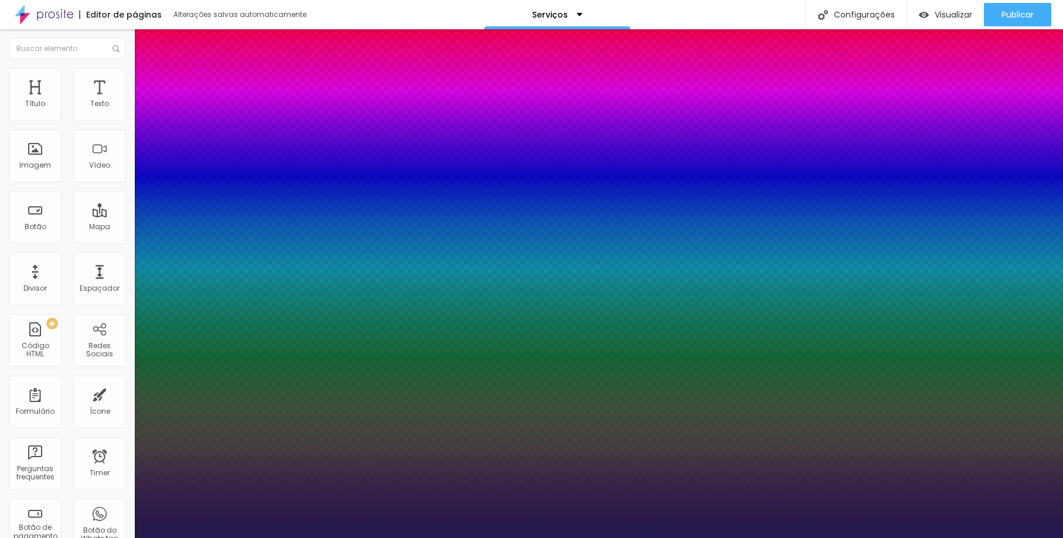
select select "CinzelDecorative-Bold"
type input "1"
select select "Chivo"
type input "1"
select select "Corben-Bold"
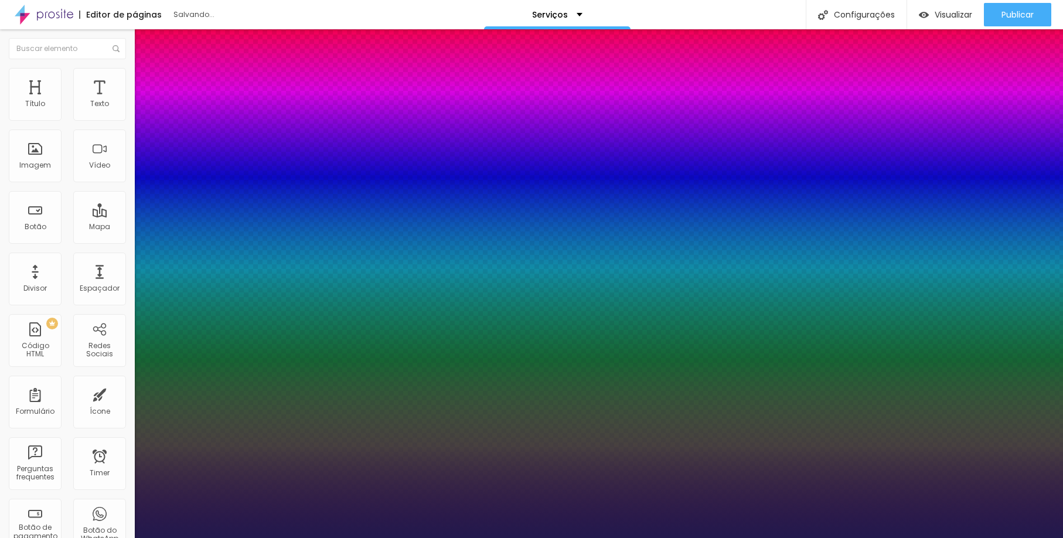
type input "1"
select select "Lora"
type input "1"
click at [347, 537] on div at bounding box center [531, 538] width 1063 height 0
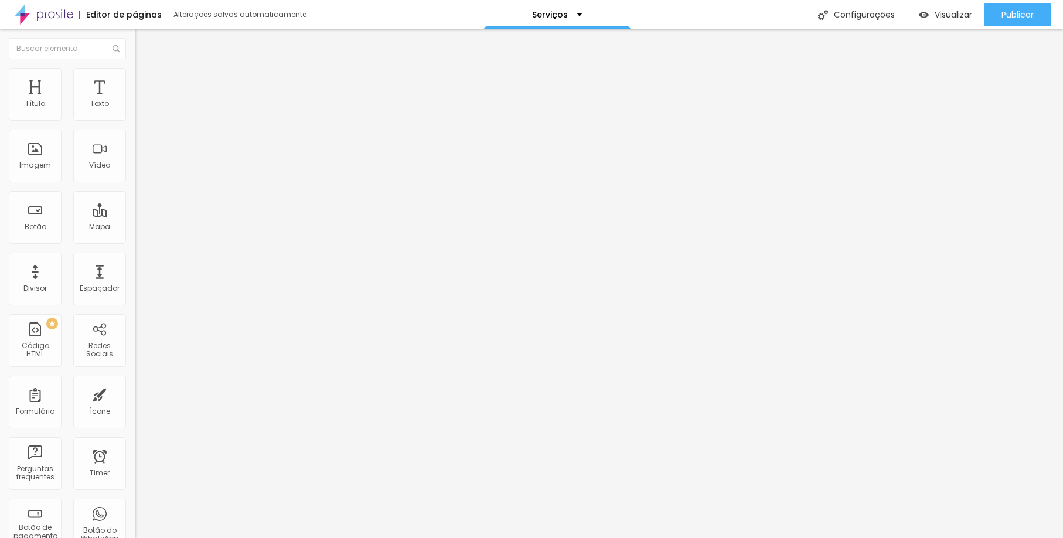
drag, startPoint x: 56, startPoint y: 120, endPoint x: 45, endPoint y: 133, distance: 17.5
click at [135, 124] on div "16 Tamanho do texto" at bounding box center [202, 163] width 135 height 166
drag, startPoint x: 30, startPoint y: 144, endPoint x: 36, endPoint y: 141, distance: 6.3
click at [135, 382] on input "range" at bounding box center [173, 386] width 76 height 9
drag, startPoint x: 74, startPoint y: 168, endPoint x: 64, endPoint y: 174, distance: 11.4
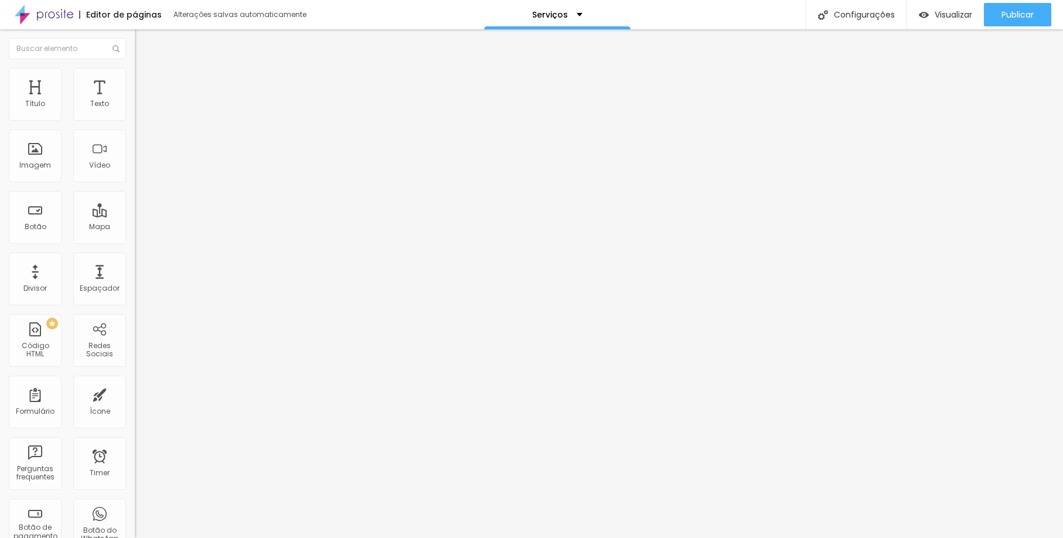
click at [135, 411] on div "1.3 Altura da linha" at bounding box center [202, 494] width 135 height 166
click at [135, 73] on img at bounding box center [140, 73] width 11 height 11
drag, startPoint x: 35, startPoint y: 117, endPoint x: 40, endPoint y: 123, distance: 8.0
click at [135, 123] on div "18 Espaço de cima" at bounding box center [202, 163] width 135 height 166
click at [135, 67] on img at bounding box center [140, 61] width 11 height 11
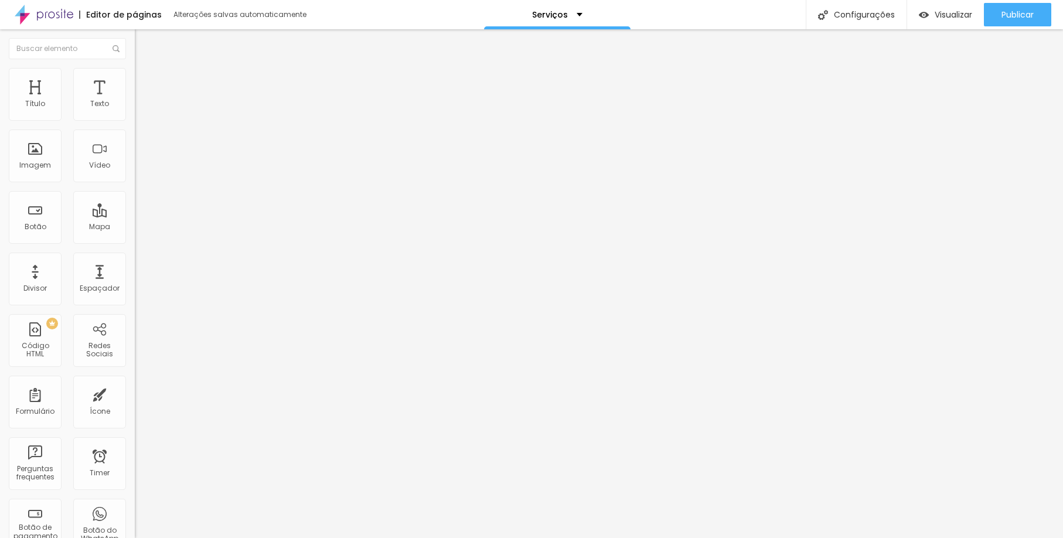
drag, startPoint x: 25, startPoint y: 193, endPoint x: 63, endPoint y: 188, distance: 37.9
drag, startPoint x: 50, startPoint y: 115, endPoint x: 42, endPoint y: 119, distance: 9.5
click at [135, 216] on input "range" at bounding box center [173, 220] width 76 height 9
drag, startPoint x: 66, startPoint y: 170, endPoint x: 59, endPoint y: 173, distance: 7.9
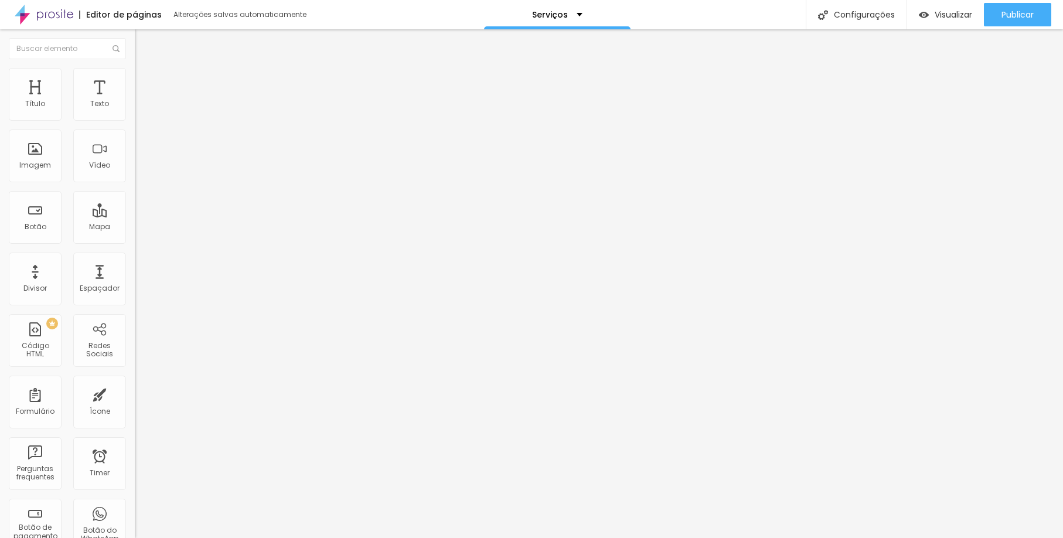
drag, startPoint x: 59, startPoint y: 173, endPoint x: 53, endPoint y: 176, distance: 6.8
click at [135, 411] on div "1.2 Altura da linha" at bounding box center [202, 494] width 135 height 166
drag, startPoint x: 60, startPoint y: 168, endPoint x: 86, endPoint y: 171, distance: 26.0
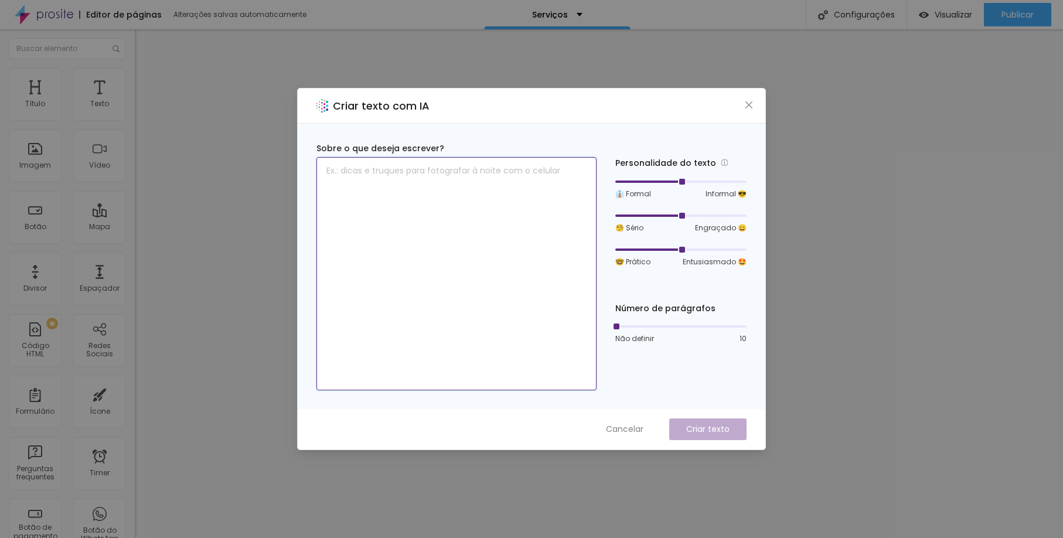
click at [469, 178] on textarea at bounding box center [456, 273] width 280 height 233
paste textarea "Perspectiva Arquitetônica Correta: Linhas retas e proporcionais para mostrar o …"
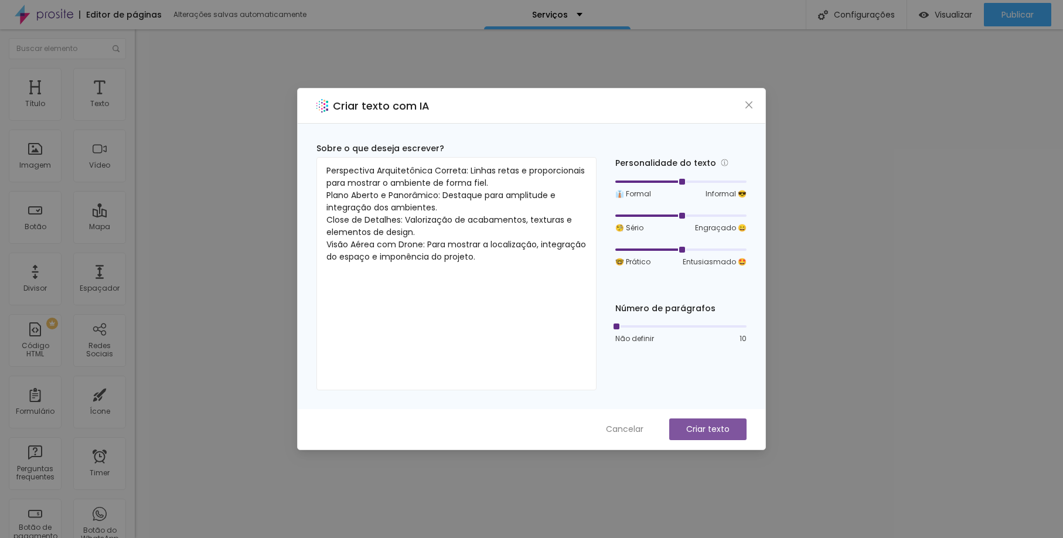
click at [686, 423] on p "Criar texto" at bounding box center [707, 429] width 43 height 12
click at [747, 99] on button "Close" at bounding box center [749, 105] width 12 height 12
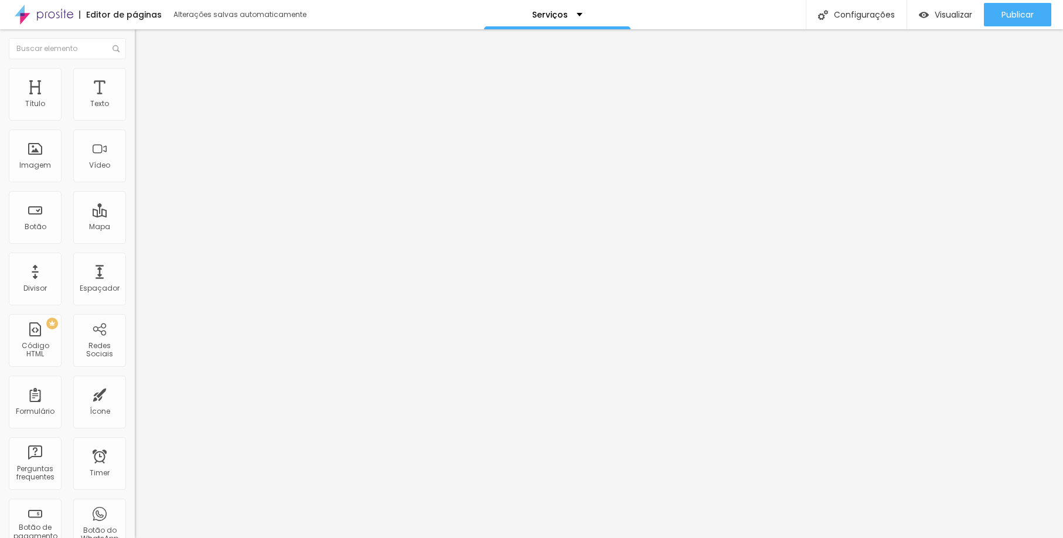
click at [135, 70] on li "Avançado" at bounding box center [202, 74] width 135 height 12
click at [135, 77] on ul "Estilo Avançado" at bounding box center [202, 67] width 135 height 23
click at [135, 68] on li "Estilo" at bounding box center [202, 62] width 135 height 12
click at [144, 44] on img "button" at bounding box center [148, 42] width 9 height 9
click at [135, 266] on div "Editar Texto Estilo Avançado 13 Tamanho do texto 1.3 Espaço entre letras 1.7 Al…" at bounding box center [202, 283] width 135 height 509
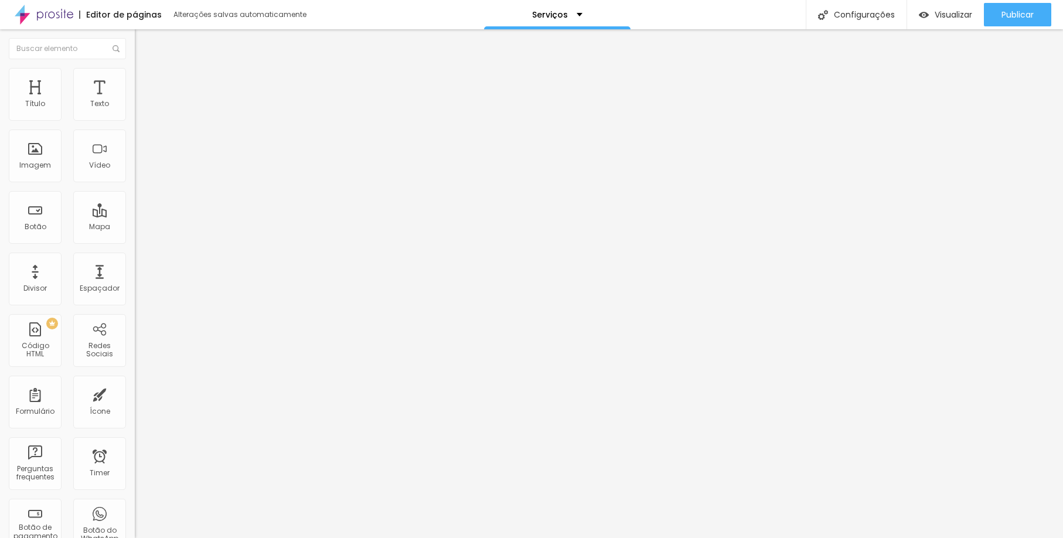
click at [144, 39] on img "button" at bounding box center [148, 42] width 9 height 9
click at [94, 4] on div "Editor de páginas Alterações salvas automaticamente" at bounding box center [154, 14] width 308 height 29
click at [940, 12] on span "Visualizar" at bounding box center [954, 14] width 38 height 9
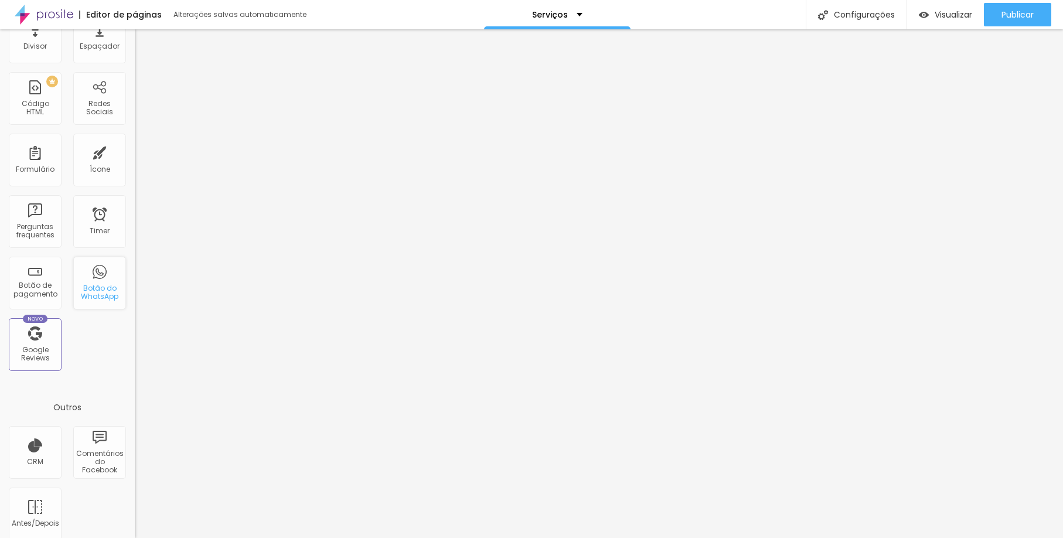
scroll to position [256, 0]
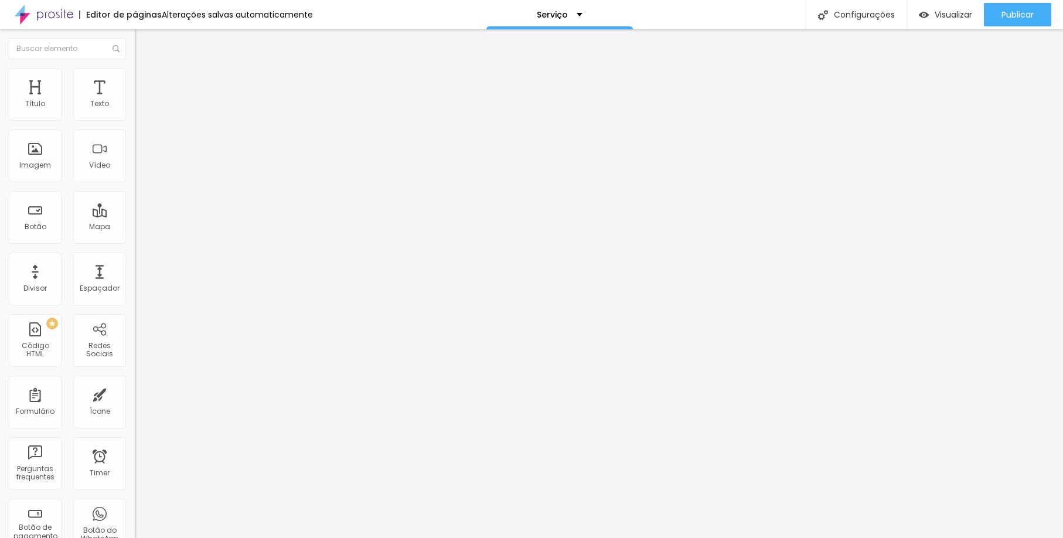
click at [135, 73] on img at bounding box center [140, 73] width 11 height 11
click at [135, 141] on div at bounding box center [202, 136] width 135 height 9
click at [135, 76] on li "Estilo" at bounding box center [202, 74] width 135 height 12
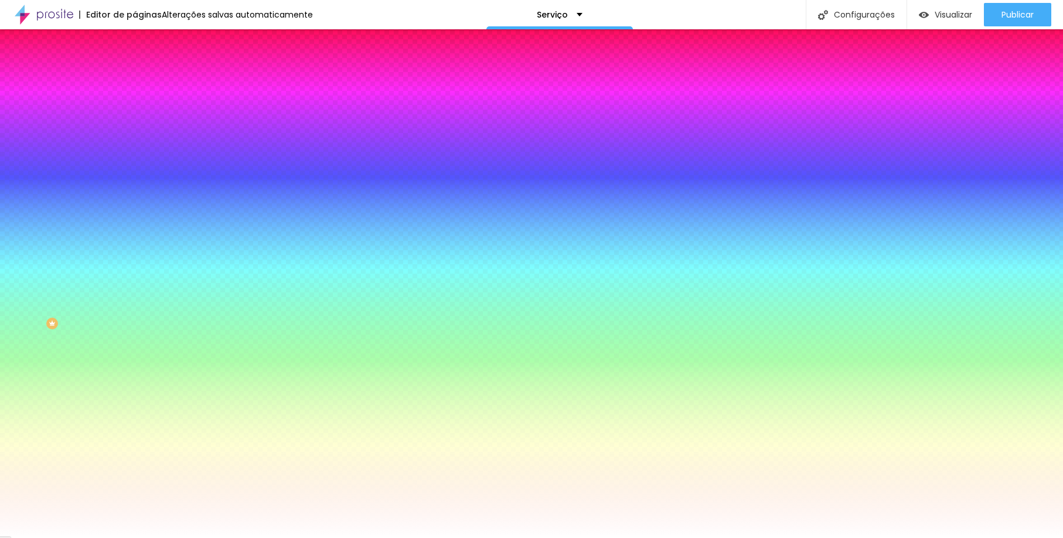
click at [135, 68] on li "Conteúdo" at bounding box center [202, 62] width 135 height 12
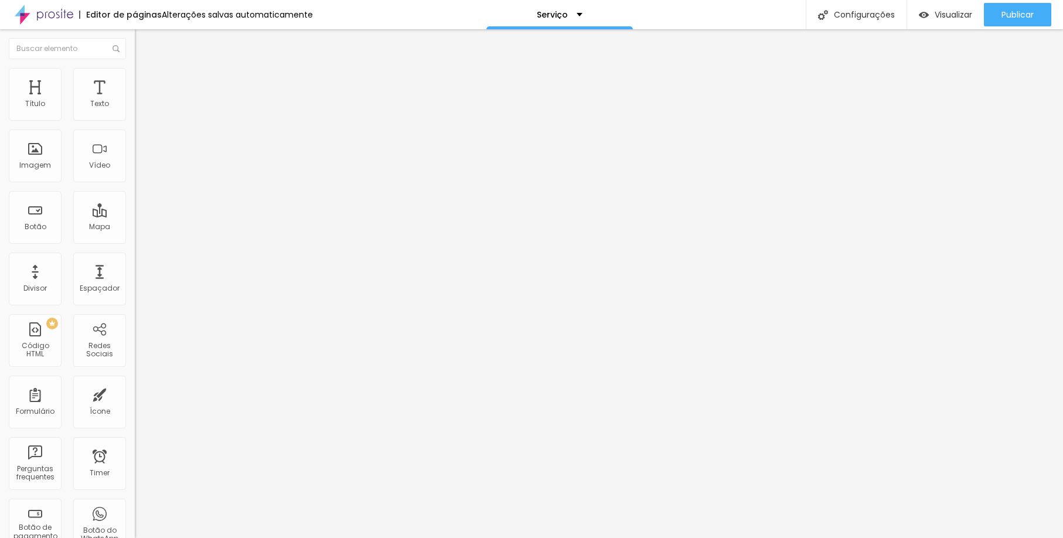
drag, startPoint x: 73, startPoint y: 137, endPoint x: 6, endPoint y: 131, distance: 67.7
click at [135, 131] on div "Texto Click me Alinhamento Tamanho Normal Pequeno Normal Grande Link URL https:…" at bounding box center [202, 176] width 135 height 171
type input "contrate agora"
click at [1005, 16] on span "Publicar" at bounding box center [1018, 14] width 32 height 9
click at [1027, 12] on span "Publicar" at bounding box center [1018, 14] width 32 height 9
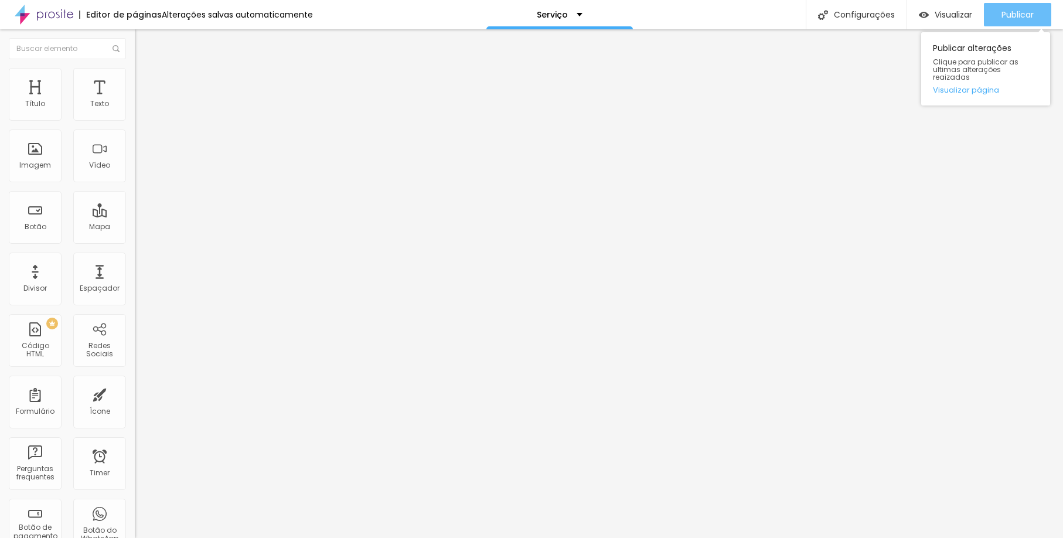
click at [1030, 13] on span "Publicar" at bounding box center [1018, 14] width 32 height 9
click at [1019, 11] on span "Publicar" at bounding box center [1018, 14] width 32 height 9
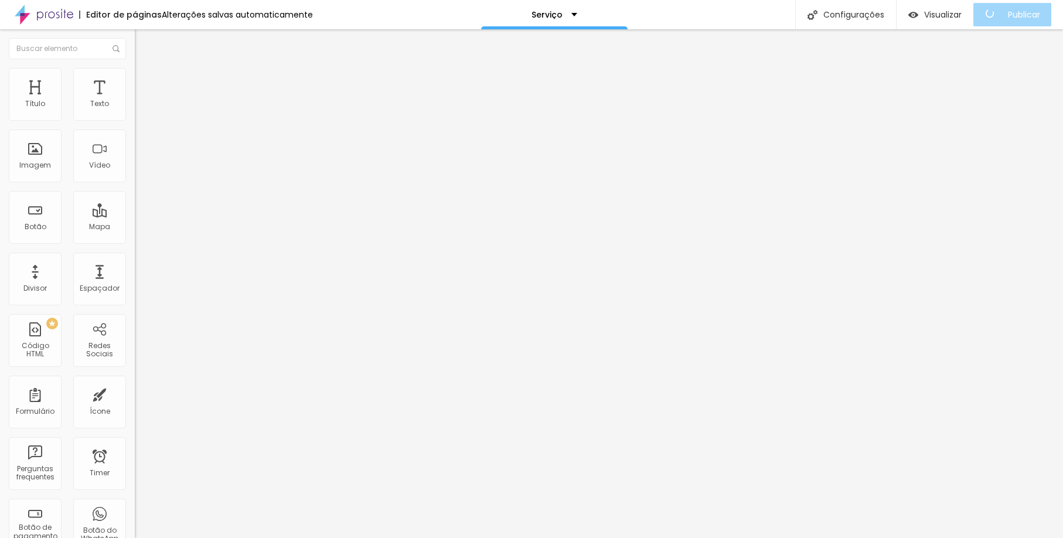
click at [135, 74] on li "Avançado" at bounding box center [202, 74] width 135 height 12
type input "13"
type input "14"
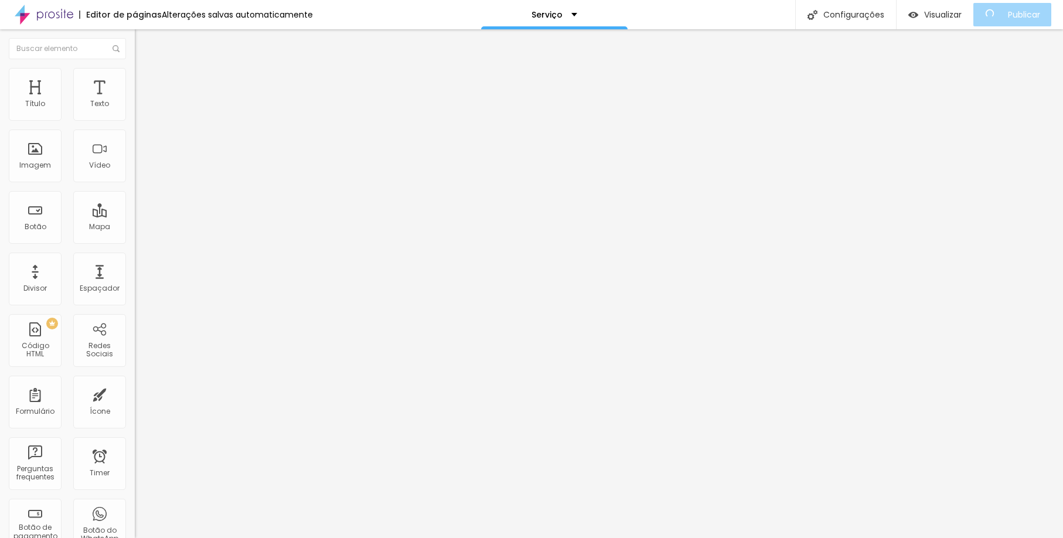
type input "14"
type input "21"
type input "30"
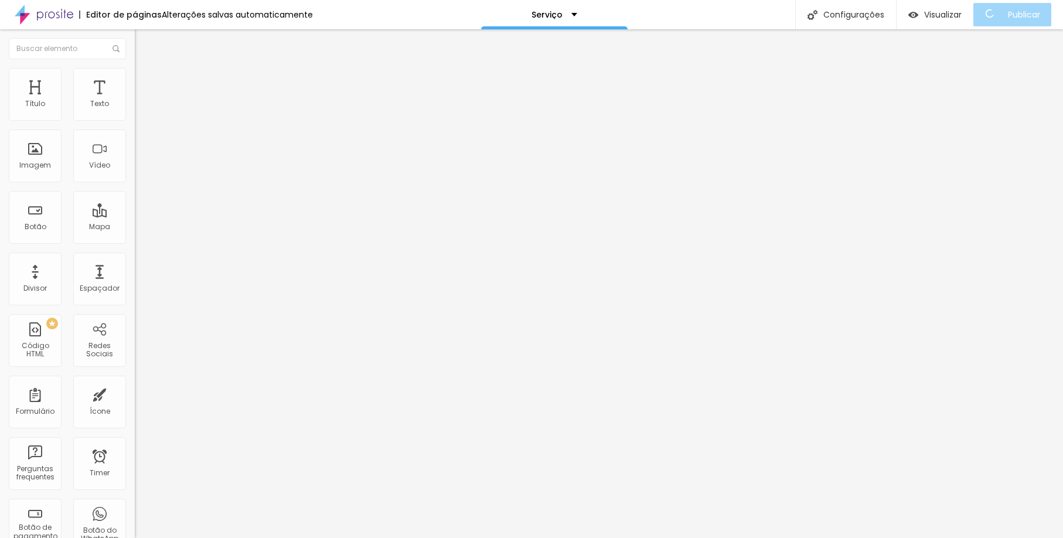
type input "46"
type input "50"
type input "58"
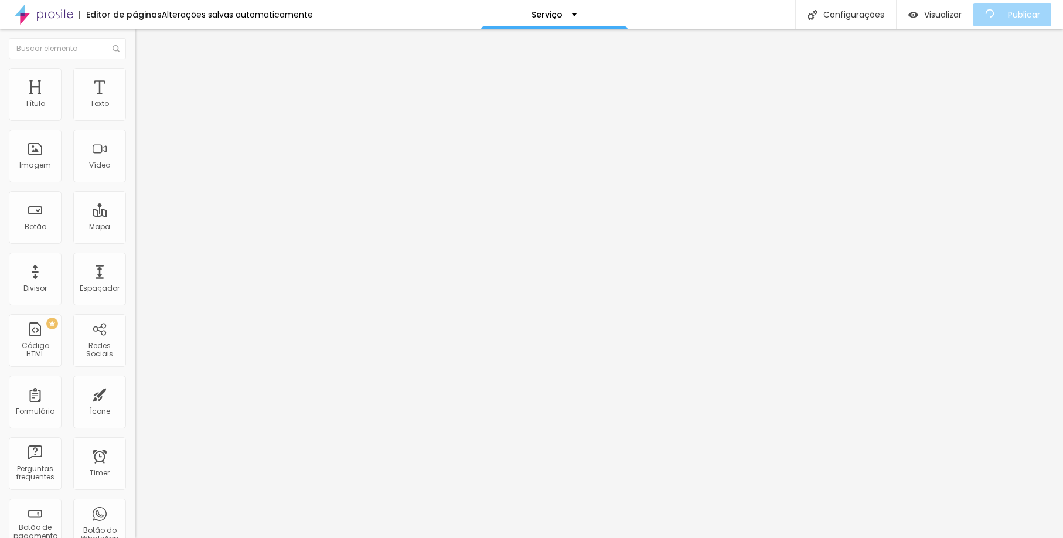
type input "58"
type input "65"
type input "69"
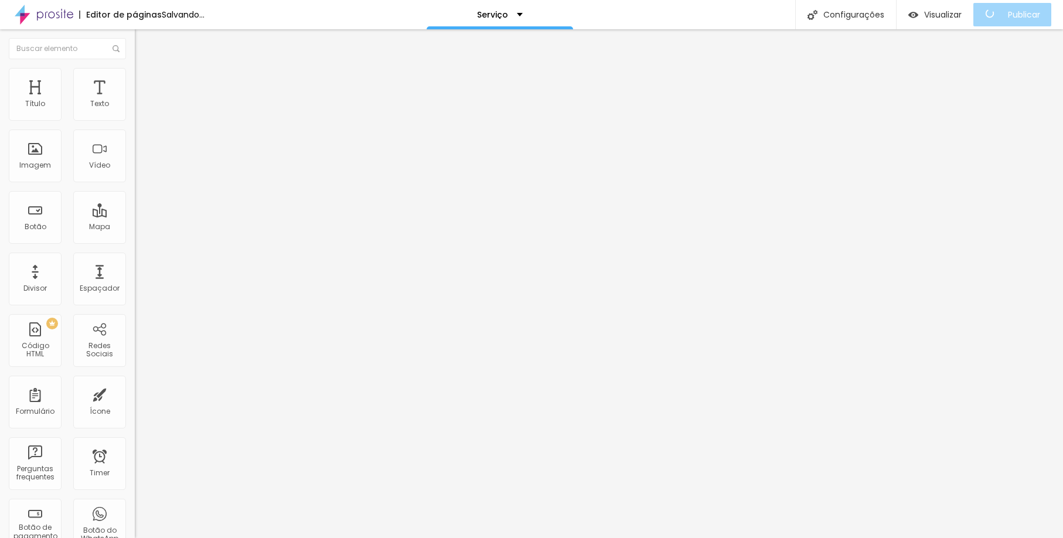
type input "70"
drag, startPoint x: 36, startPoint y: 117, endPoint x: 78, endPoint y: 122, distance: 41.9
type input "70"
click at [135, 122] on div "70 Espaço de cima" at bounding box center [202, 163] width 135 height 166
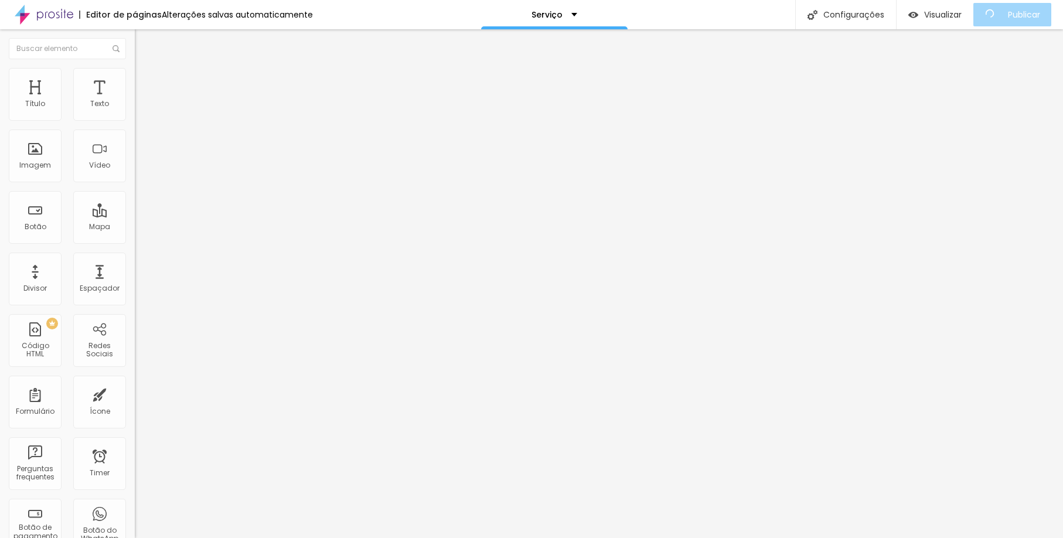
click at [145, 69] on span "Estilo" at bounding box center [154, 64] width 18 height 10
type input "1.2"
type input "1.1"
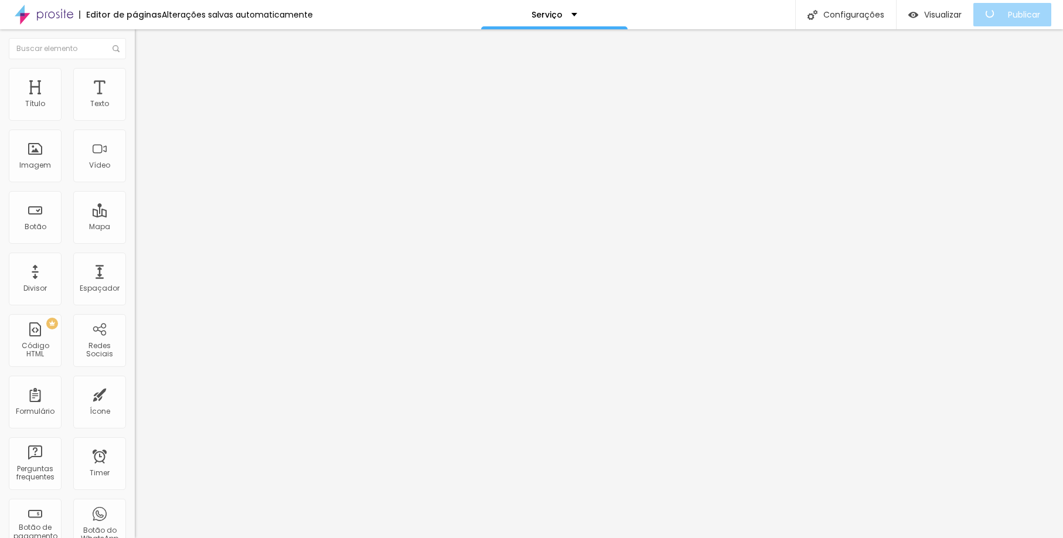
type input "1"
type input "0.9"
type input "1"
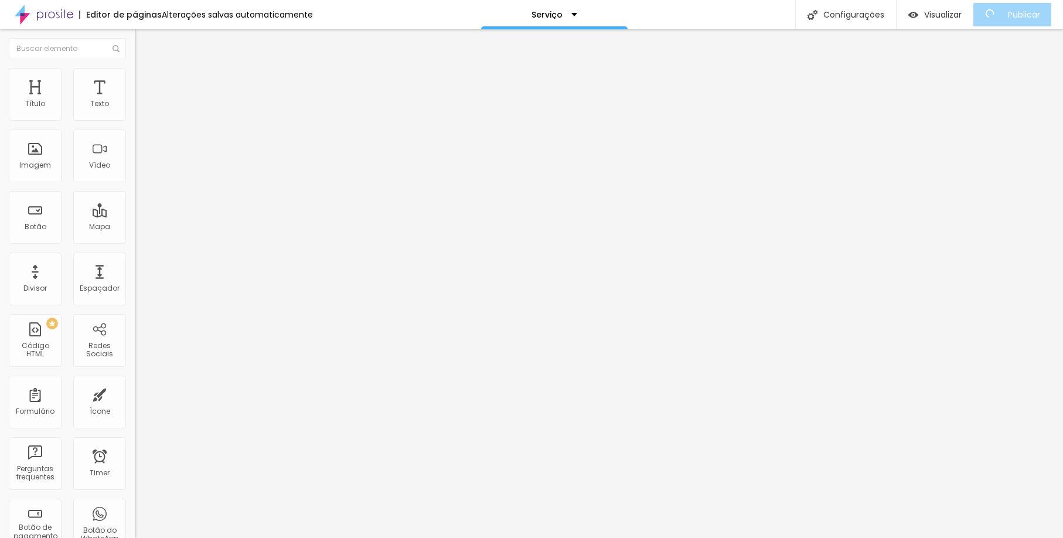
type input "1"
type input "1.3"
type input "1.4"
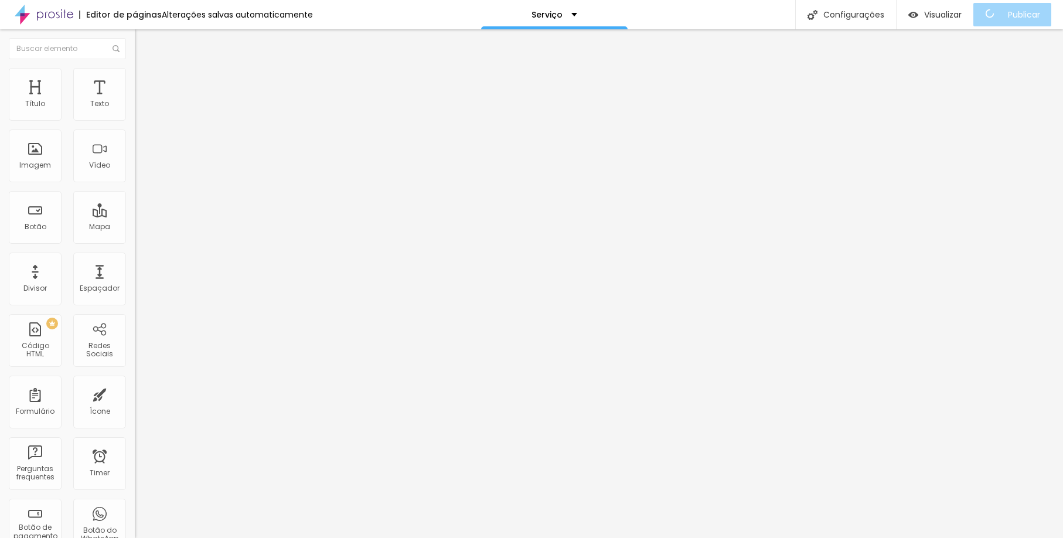
type input "1.5"
type input "1.6"
type input "1.7"
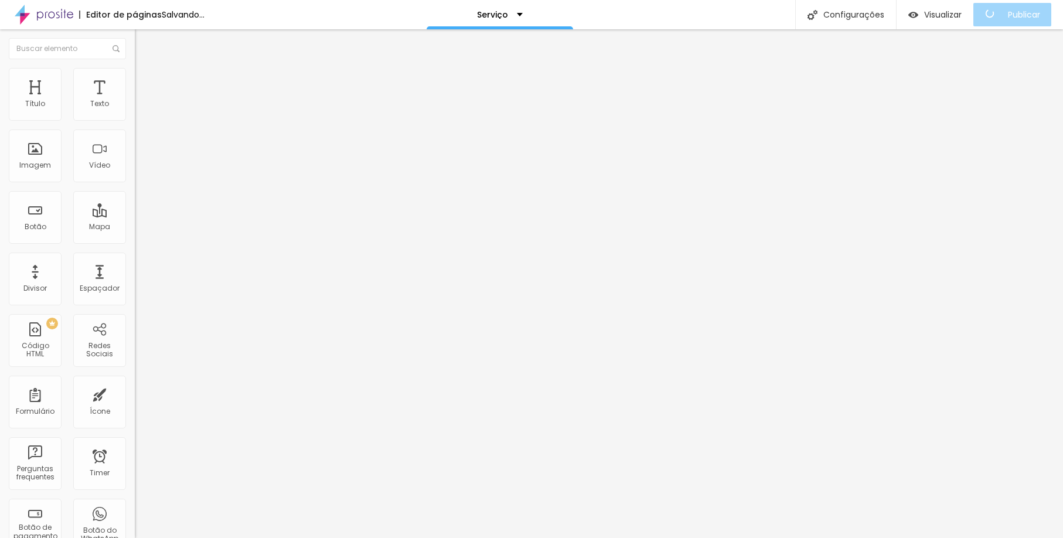
type input "1.7"
type input "1.8"
type input "2"
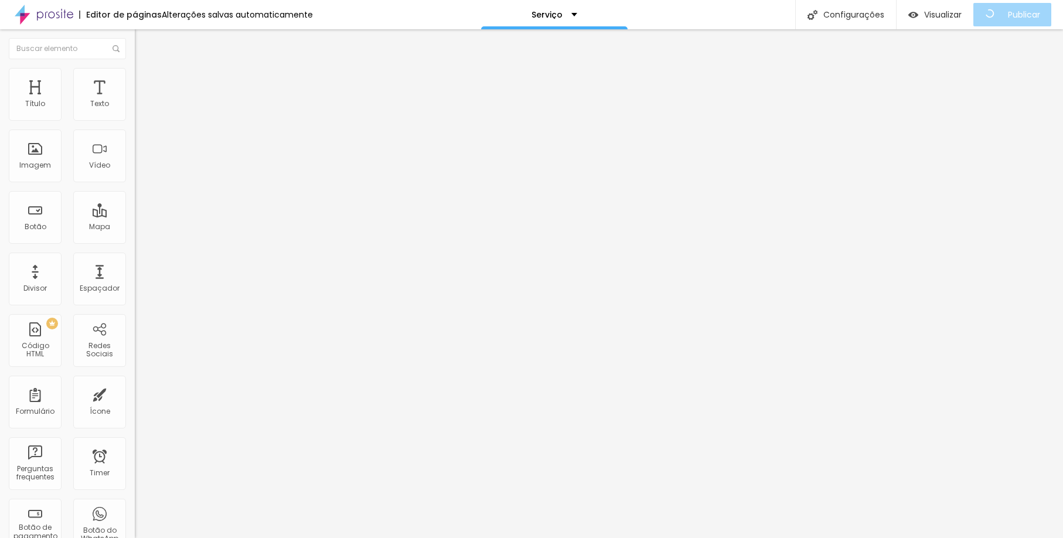
type input "1.9"
type input "1.8"
type input "1.7"
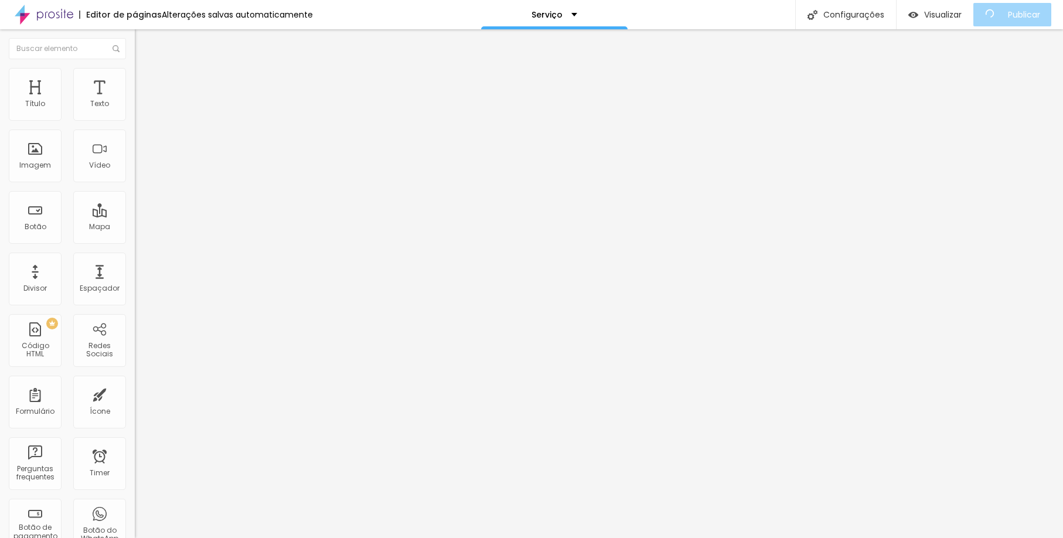
type input "1.7"
type input "1.6"
type input "1.5"
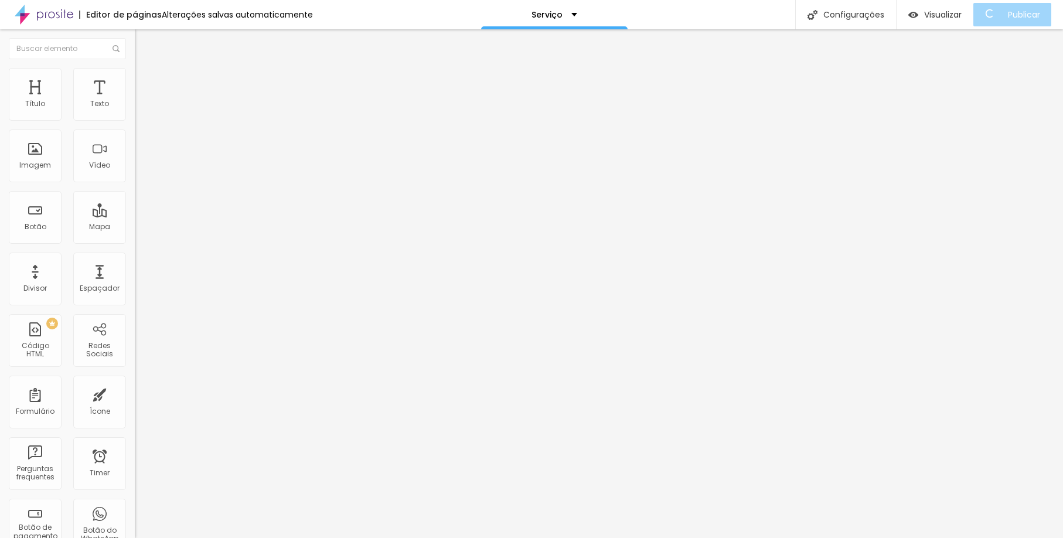
type input "1.4"
type input "1.3"
type input "1.2"
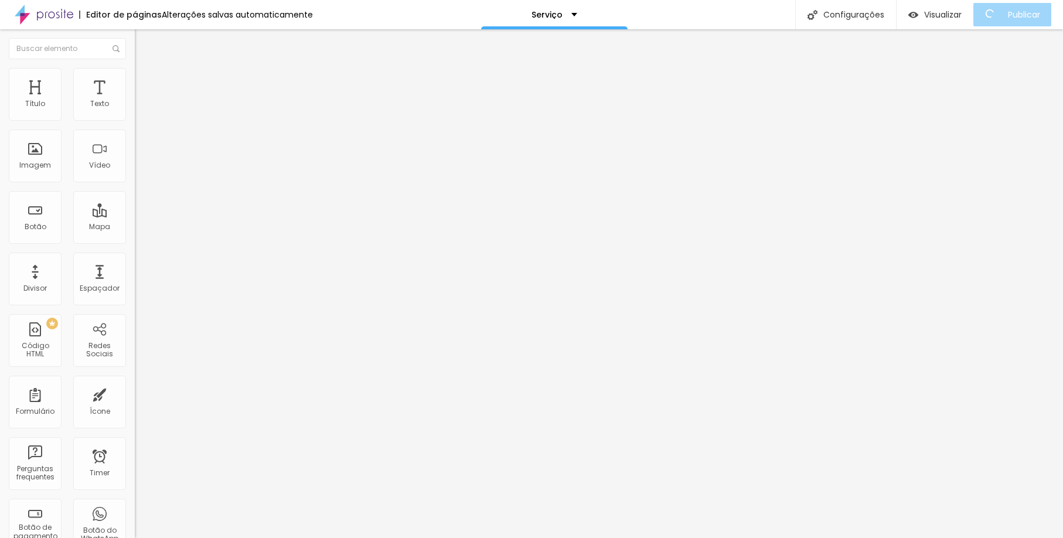
type input "1.2"
type input "1.1"
type input "1"
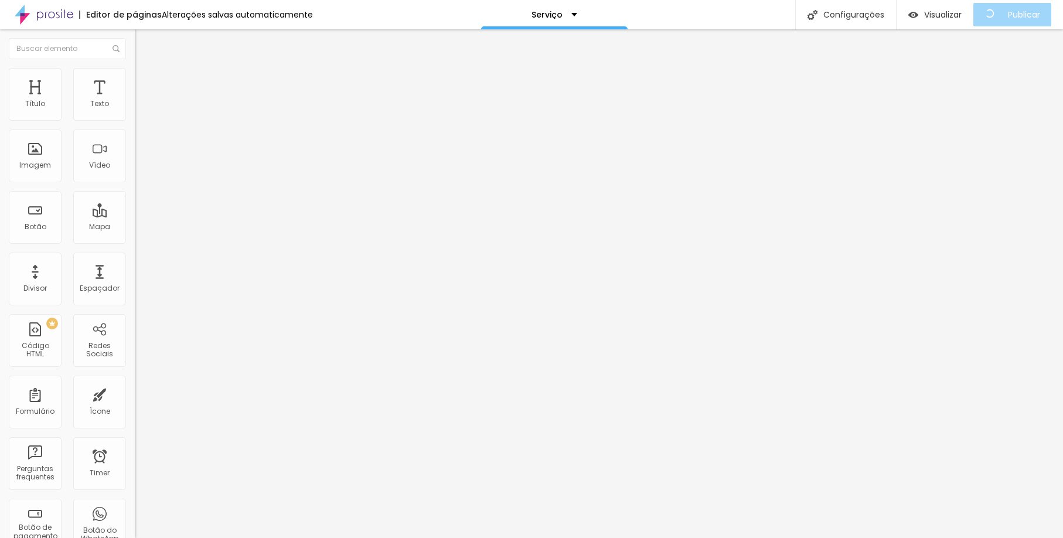
type input "0.9"
drag, startPoint x: 64, startPoint y: 168, endPoint x: 47, endPoint y: 202, distance: 38.0
type input "0.9"
click at [135, 202] on div "20 Tamanho do texto 0 Espaço entre letras 0.9 Altura da linha 0 Espaço entre pa…" at bounding box center [202, 411] width 135 height 663
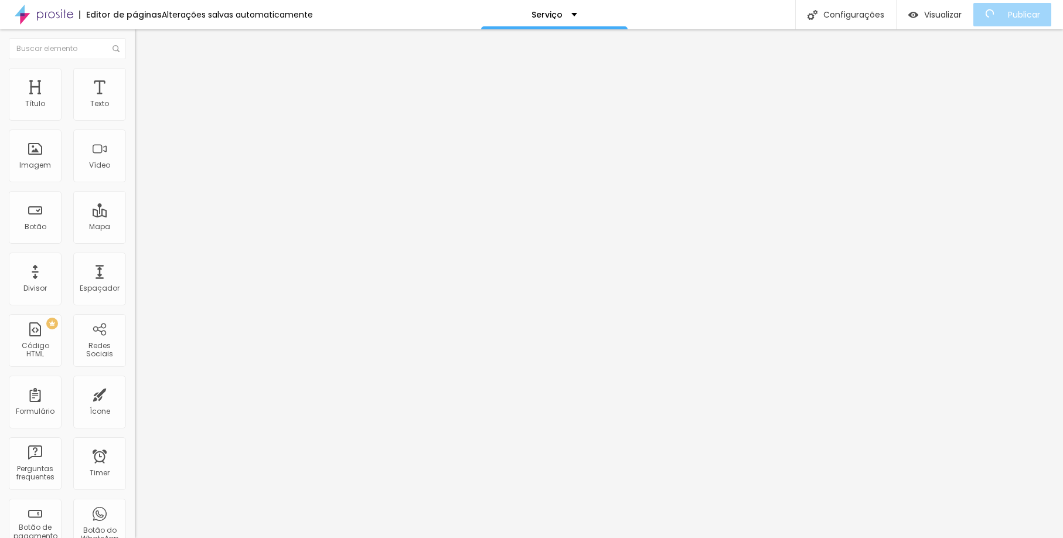
click at [145, 80] on span "Avançado" at bounding box center [164, 76] width 39 height 10
type input "68"
type input "67"
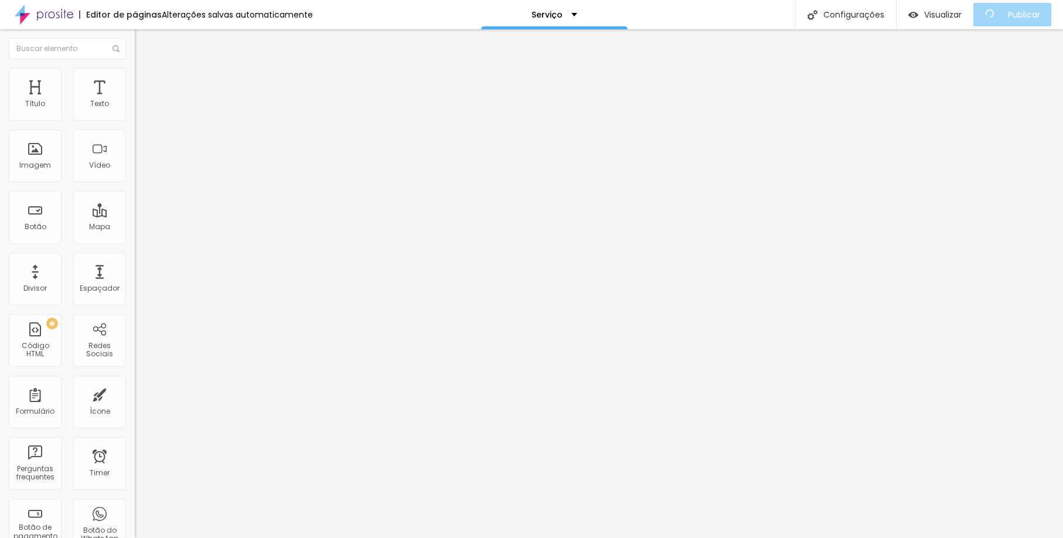
type input "61"
type input "57"
type input "51"
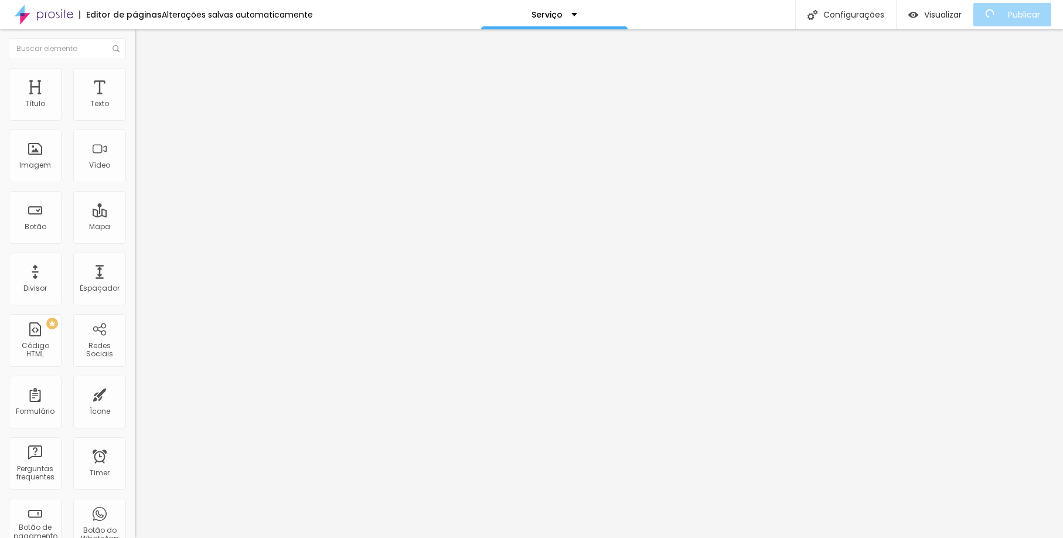
type input "51"
type input "50"
type input "51"
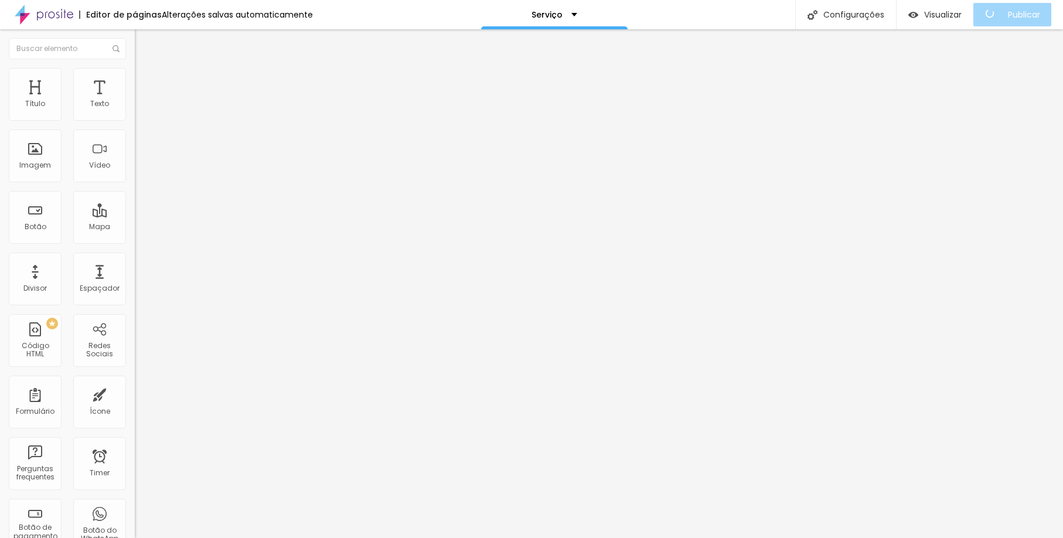
type input "52"
type input "56"
type input "57"
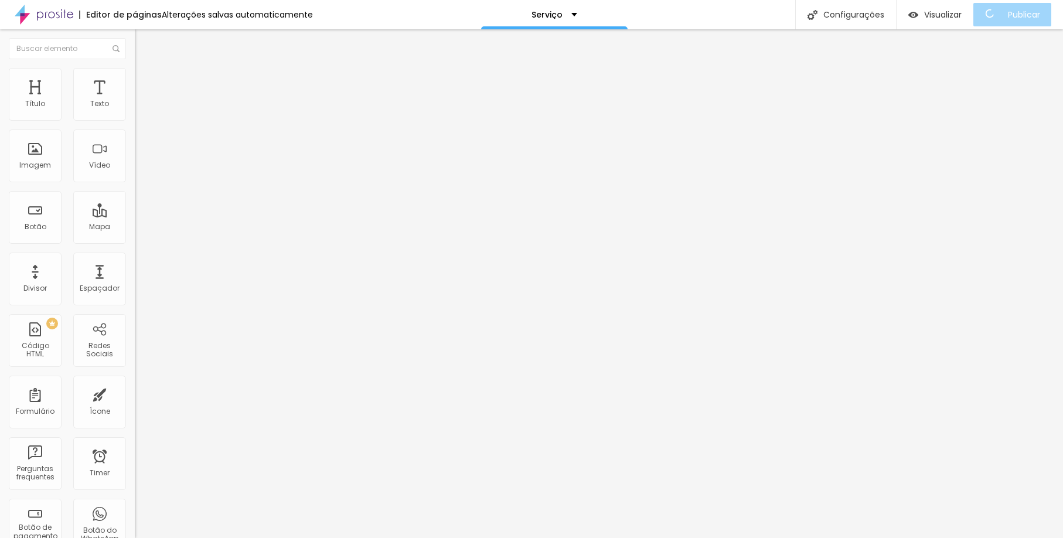
type input "57"
type input "58"
type input "61"
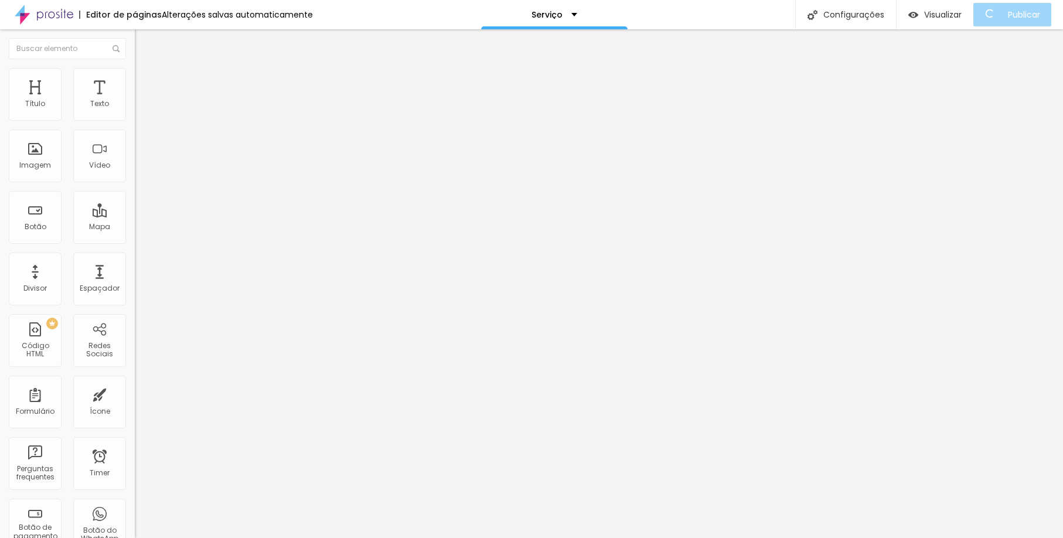
type input "65"
type input "66"
click at [135, 216] on input "range" at bounding box center [173, 220] width 76 height 9
type input "66"
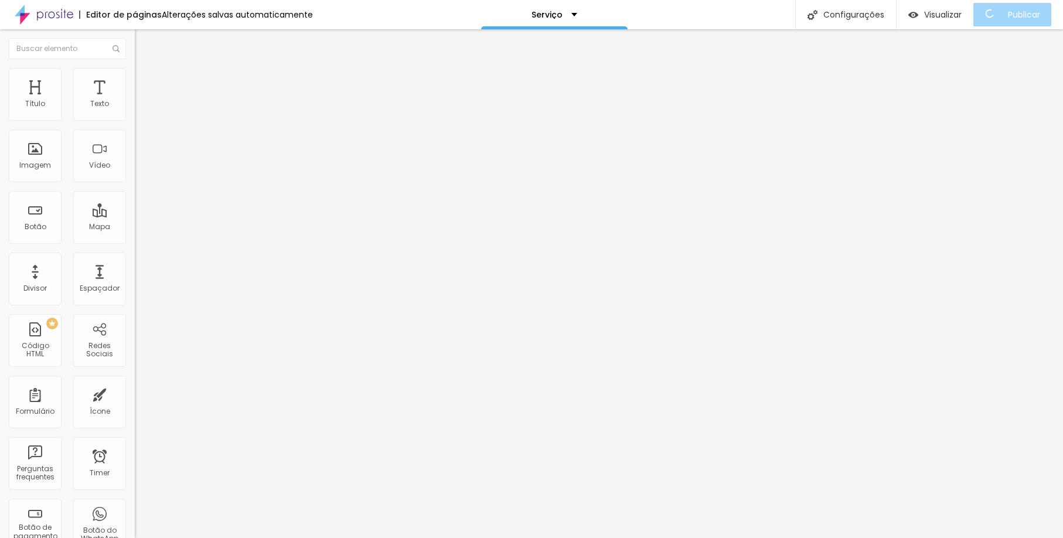
click at [135, 216] on input "range" at bounding box center [173, 220] width 76 height 9
click at [1020, 73] on div "Publicar alterações Clique para publicar as ultimas alterações reaizadas Visual…" at bounding box center [985, 68] width 129 height 73
